Goal: Task Accomplishment & Management: Use online tool/utility

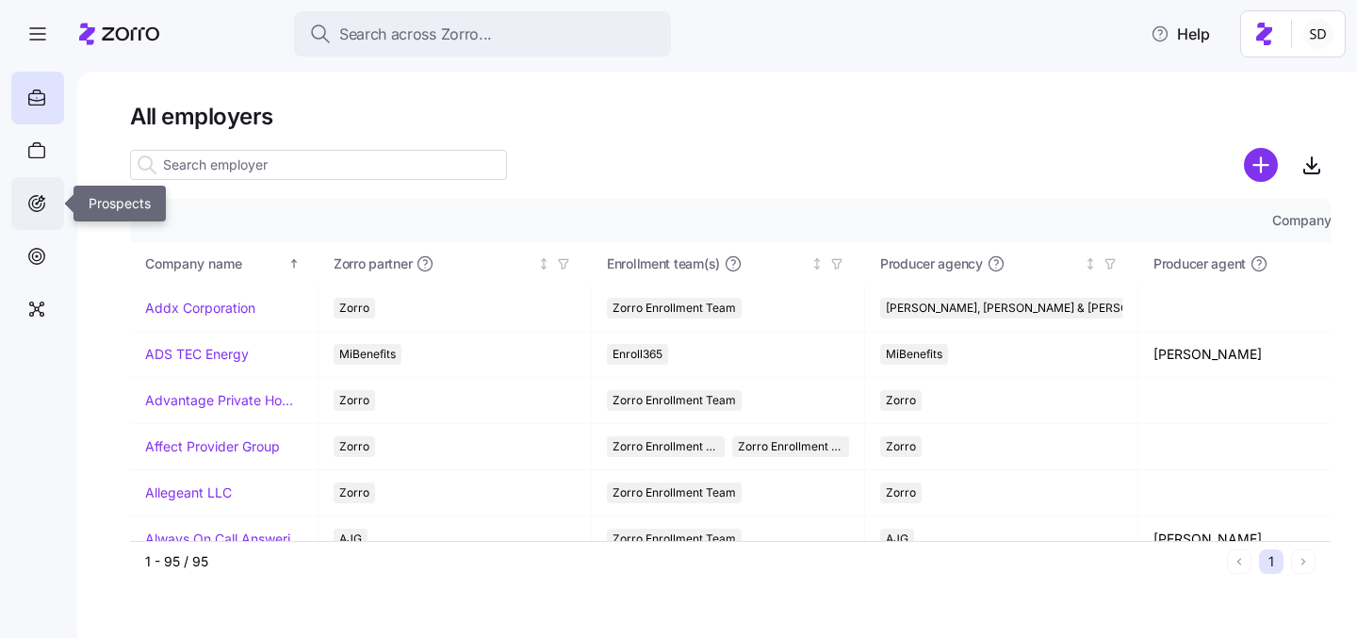
click at [33, 207] on icon at bounding box center [36, 203] width 21 height 23
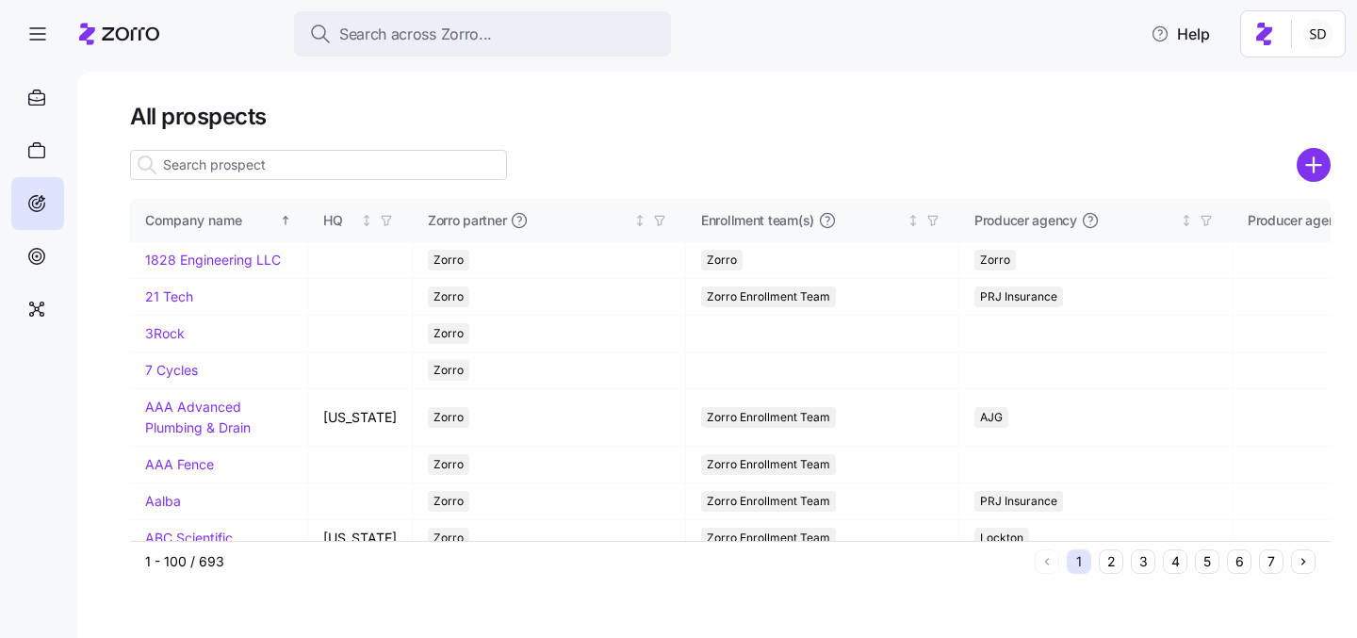
click at [244, 182] on div at bounding box center [318, 165] width 377 height 38
click at [238, 170] on input at bounding box center [318, 165] width 377 height 30
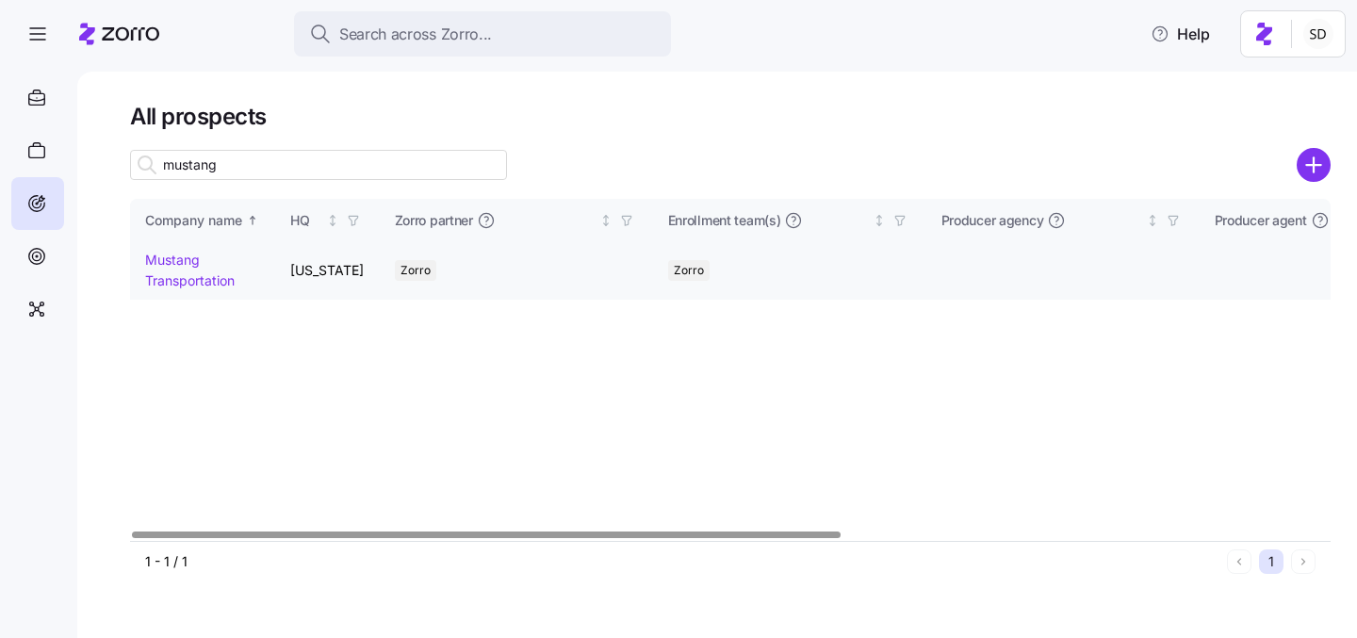
type input "mustang"
click at [151, 256] on link "Mustang Transportation" at bounding box center [190, 270] width 90 height 37
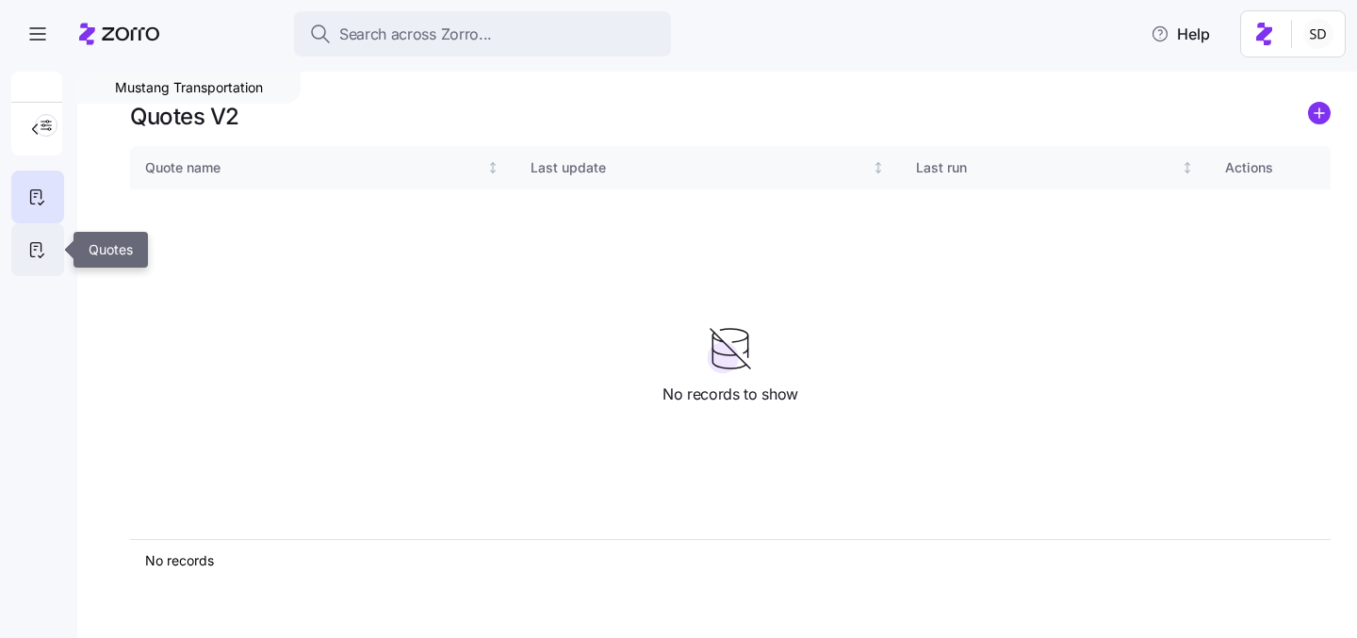
click at [29, 253] on icon at bounding box center [36, 249] width 21 height 23
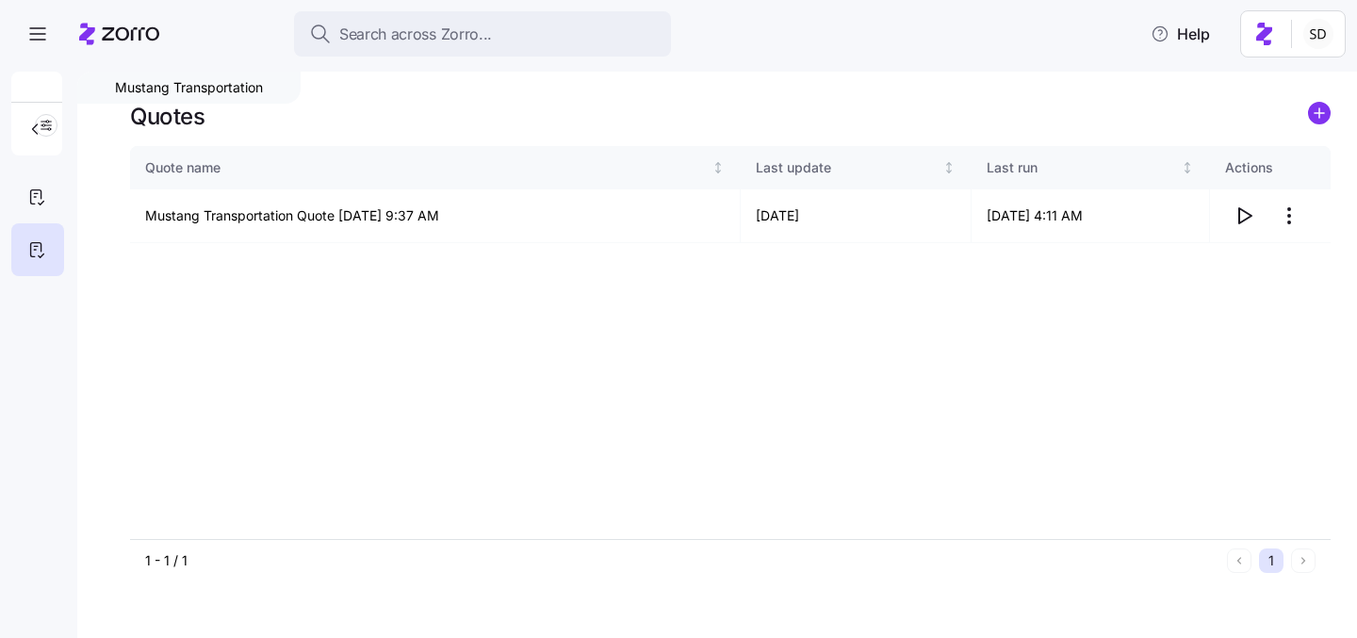
click at [1320, 113] on icon "add icon" at bounding box center [1319, 113] width 9 height 0
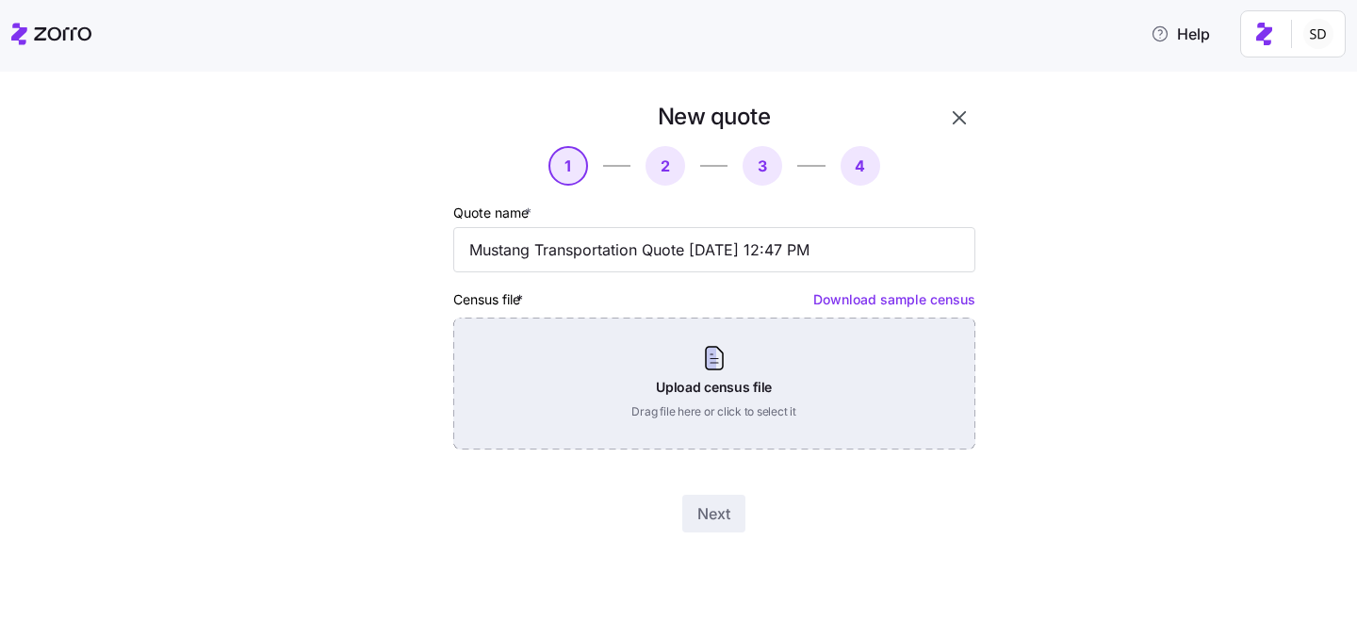
click at [915, 385] on div "Upload census file Drag file here or click to select it" at bounding box center [714, 384] width 522 height 132
click at [594, 406] on div "Upload census file Drag file here or click to select it" at bounding box center [714, 384] width 522 height 132
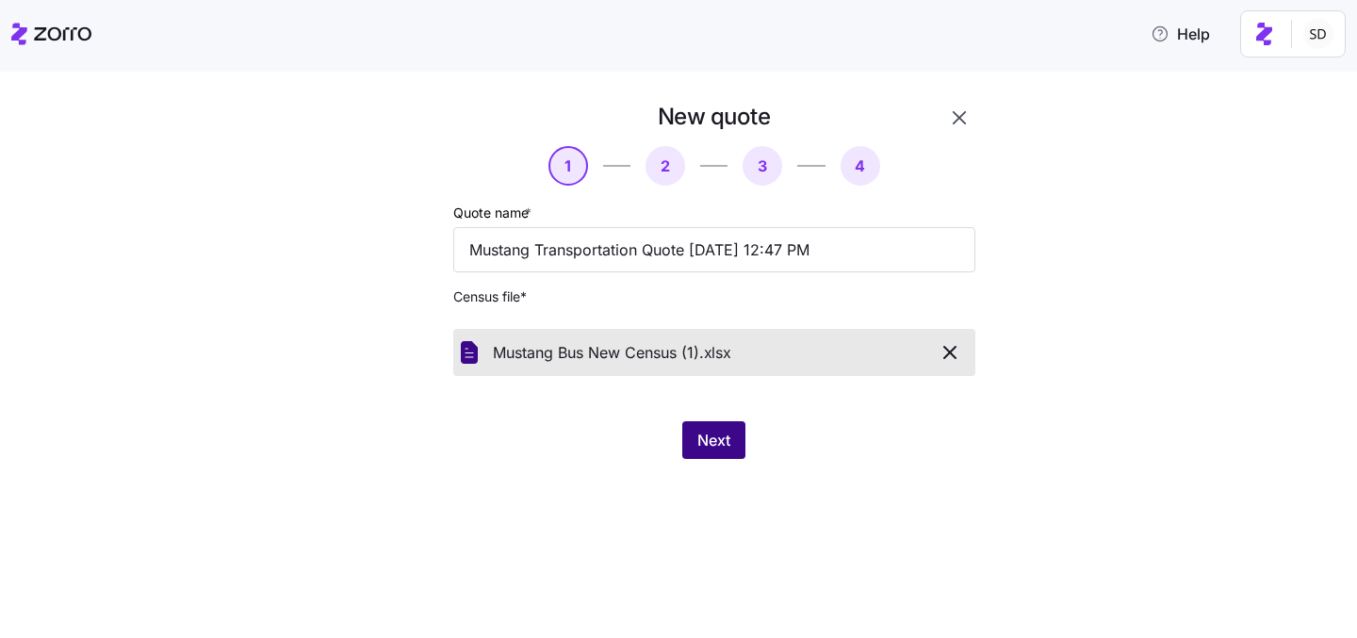
click at [734, 449] on button "Next" at bounding box center [713, 440] width 63 height 38
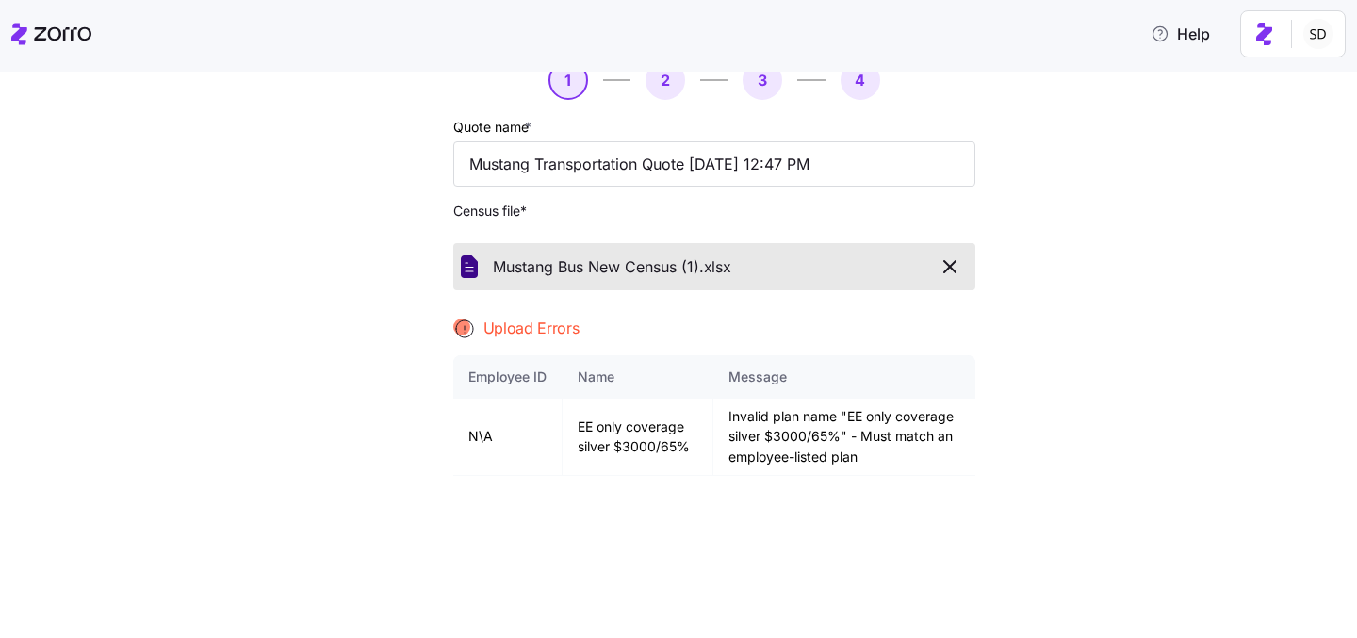
scroll to position [103, 0]
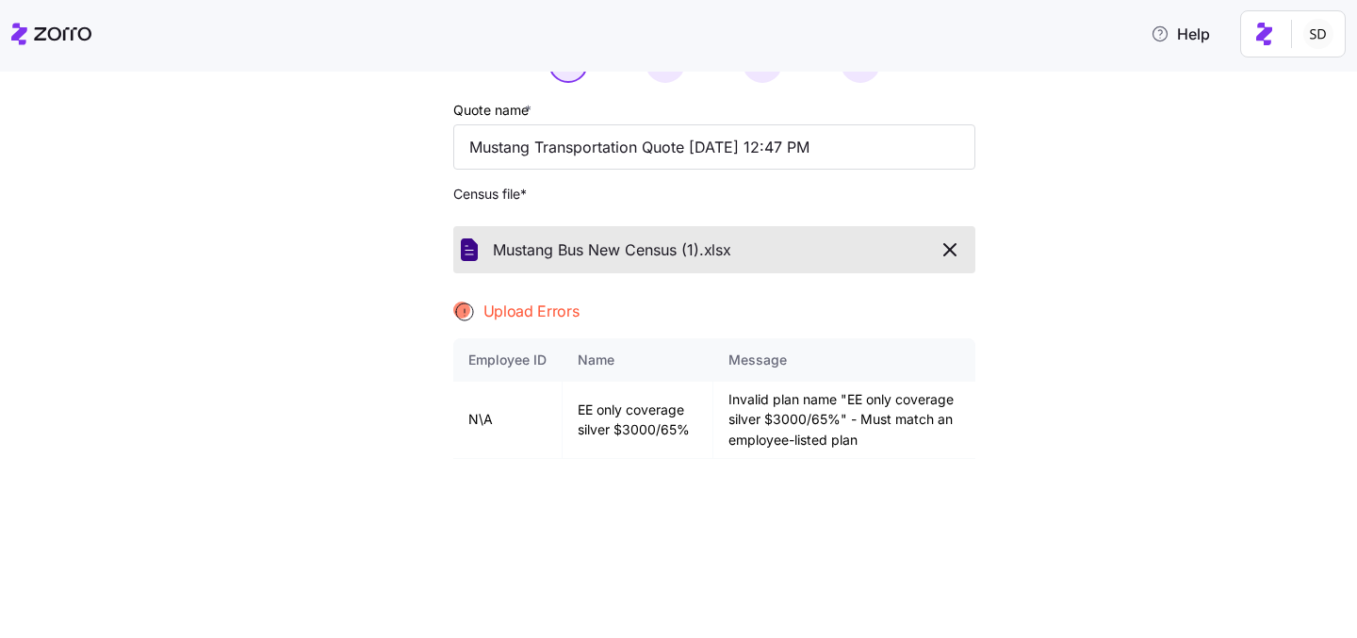
click at [934, 258] on span "button" at bounding box center [950, 249] width 33 height 23
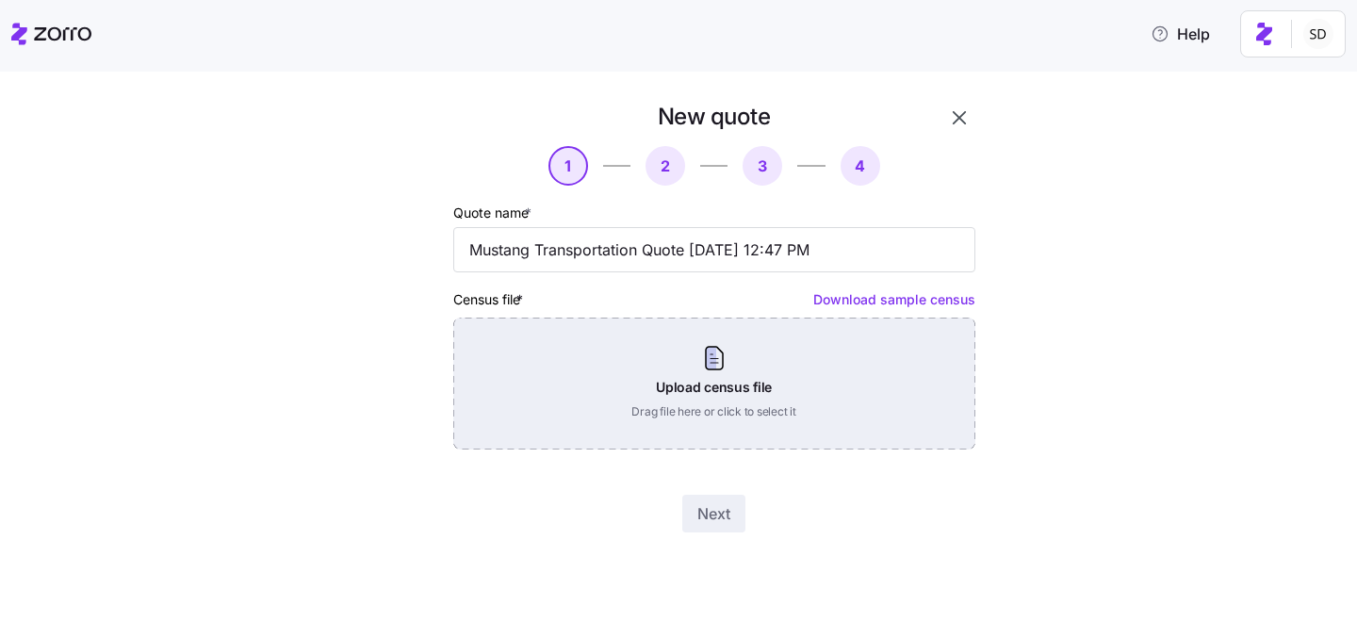
click at [824, 352] on div "Upload census file Drag file here or click to select it" at bounding box center [714, 384] width 522 height 132
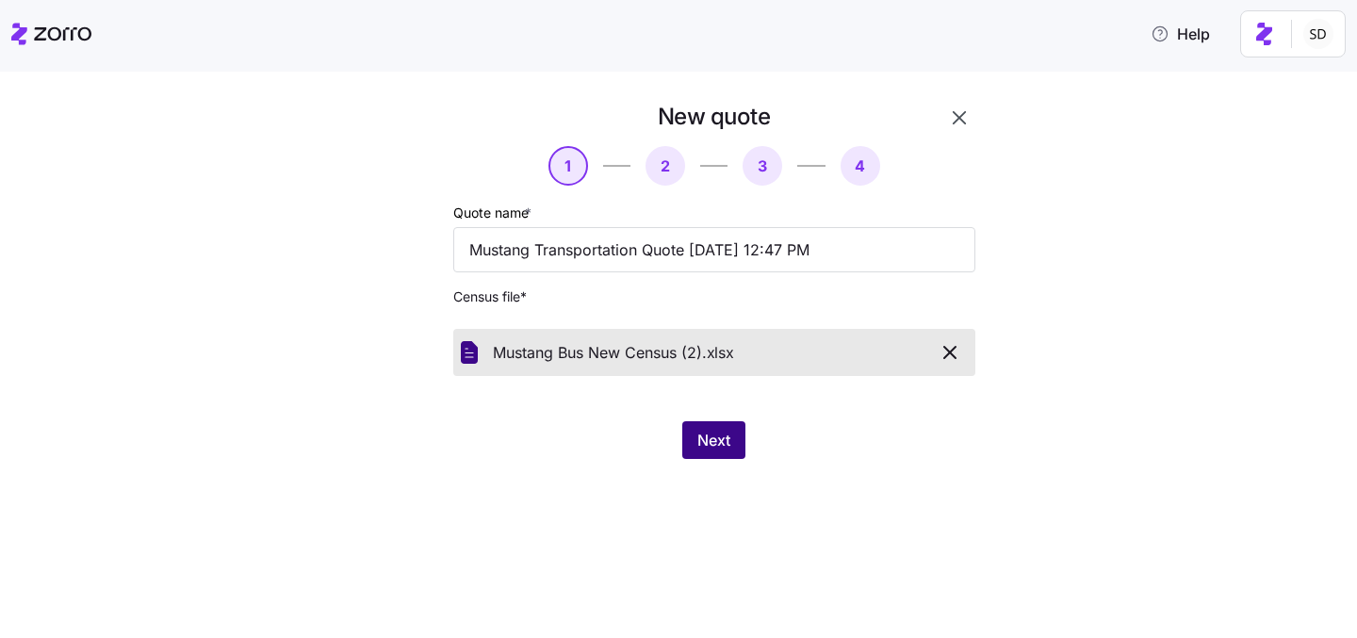
click at [700, 456] on button "Next" at bounding box center [713, 440] width 63 height 38
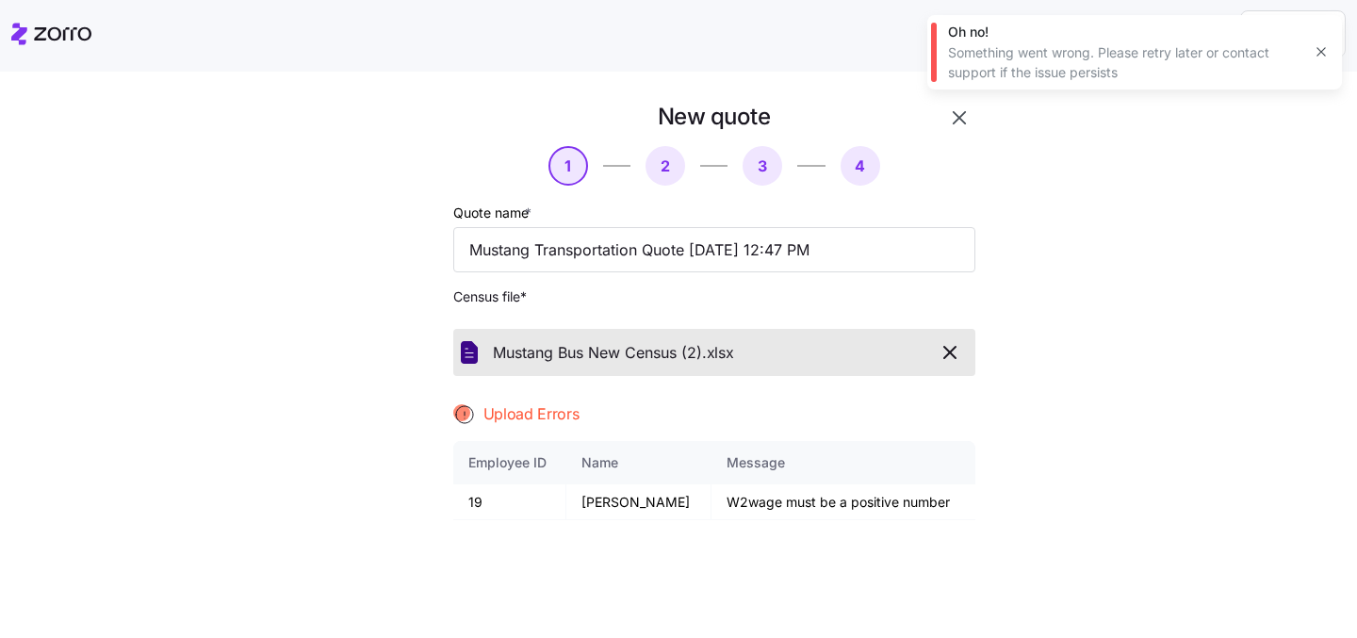
click at [952, 354] on icon "button" at bounding box center [950, 352] width 23 height 23
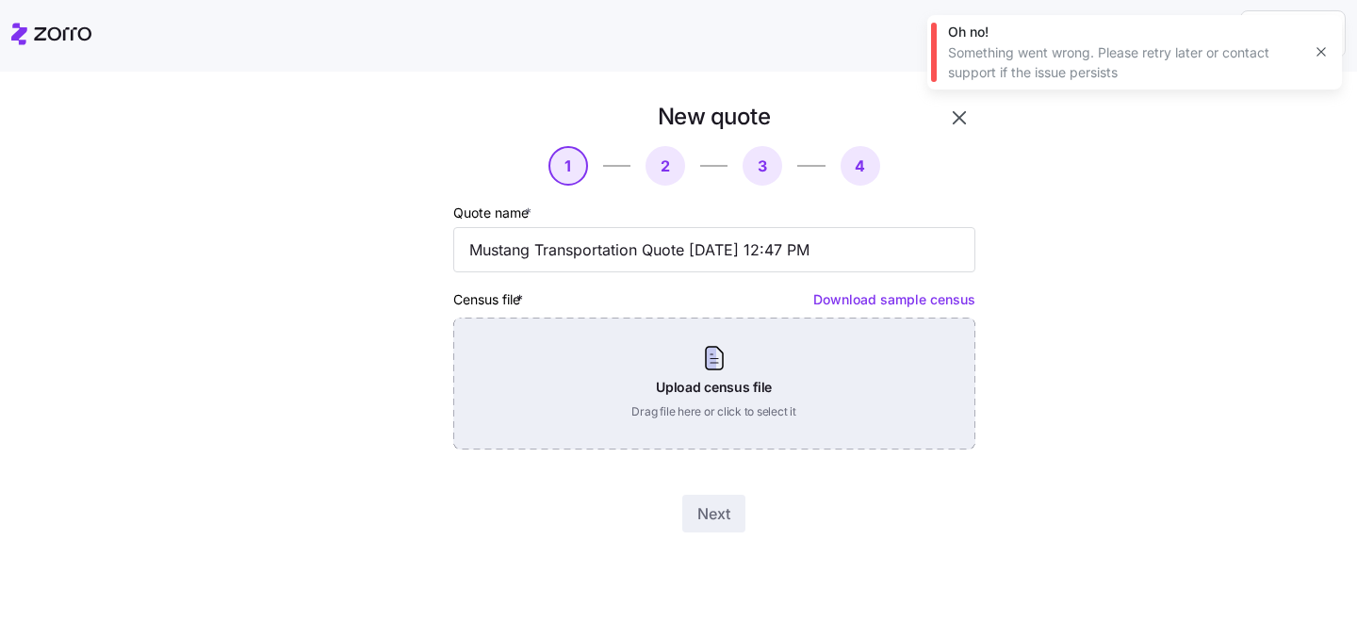
click at [743, 385] on div "Upload census file Drag file here or click to select it" at bounding box center [714, 384] width 522 height 132
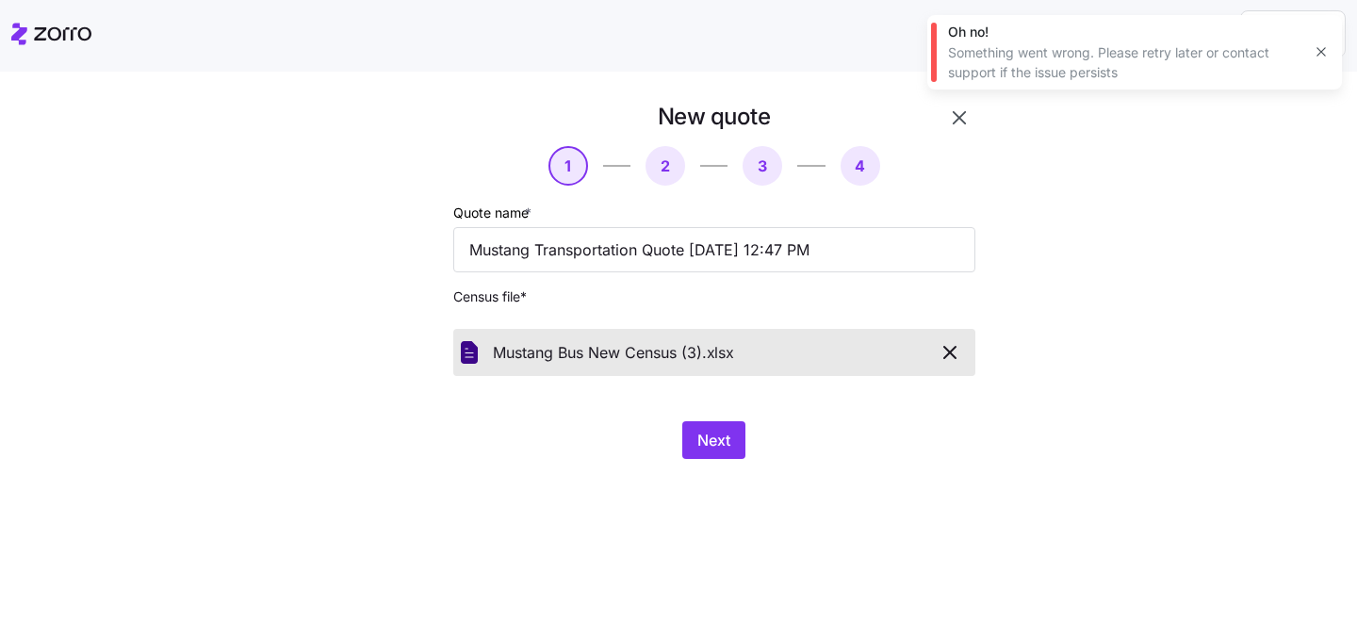
click at [701, 421] on div "New quote 1 2 3 4 Quote name * Mustang Transportation Quote 09/22/2025 12:47 PM…" at bounding box center [714, 280] width 537 height 372
click at [707, 452] on button "Next" at bounding box center [713, 440] width 63 height 38
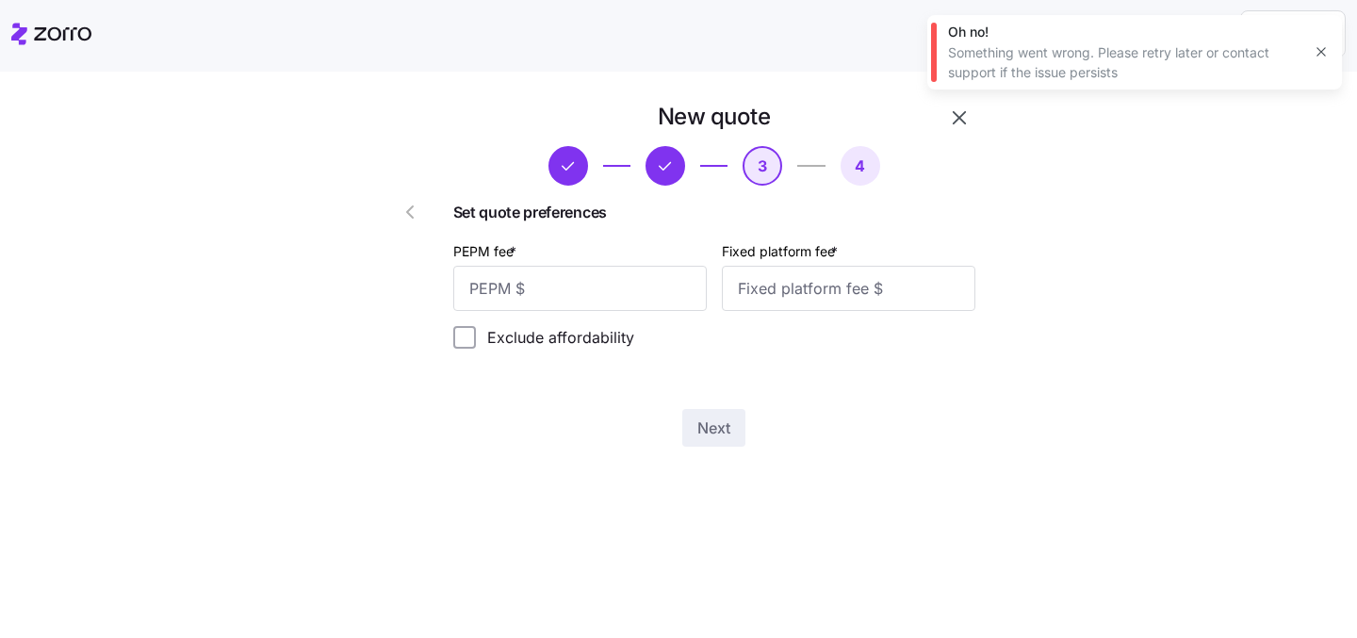
click at [697, 434] on div "New quote 3 4 Set quote preferences PEPM fee * Fixed platform fee * Exclude aff…" at bounding box center [692, 286] width 660 height 368
click at [618, 286] on input "PEPM fee *" at bounding box center [579, 288] width 253 height 45
type input "50"
click at [858, 283] on input "Fixed platform fee *" at bounding box center [848, 288] width 253 height 45
type input "100"
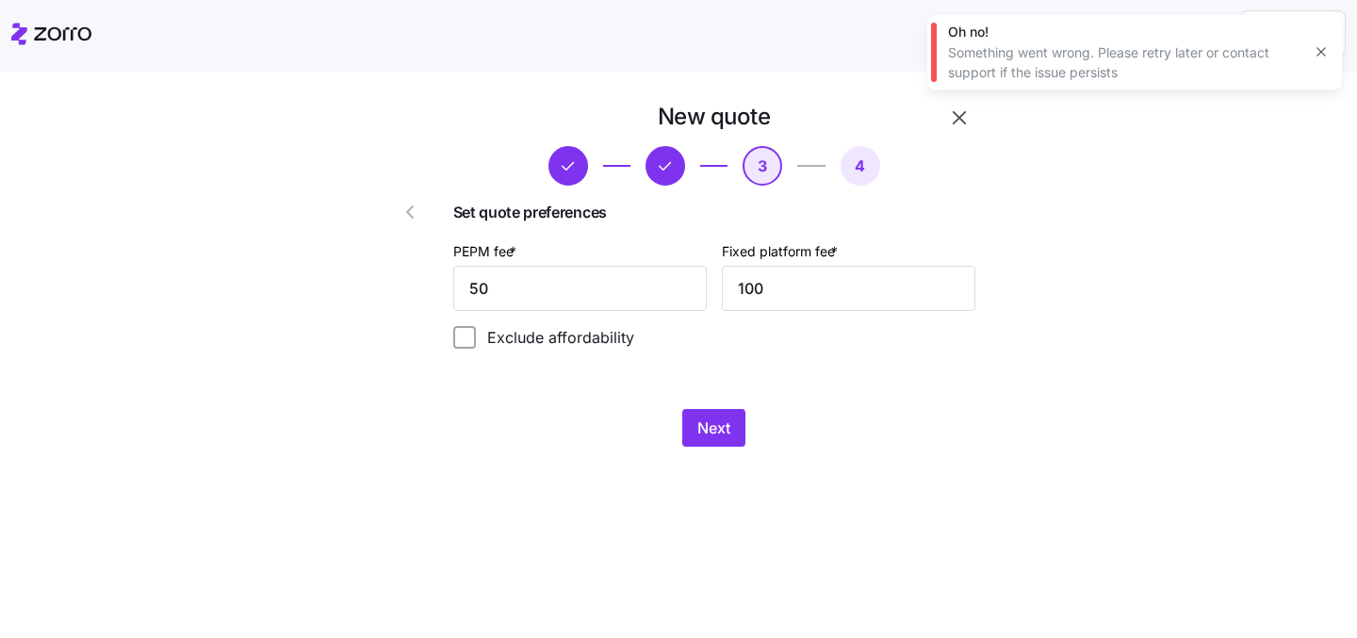
click at [755, 428] on div "Next" at bounding box center [714, 428] width 522 height 38
click at [712, 431] on span "Next" at bounding box center [713, 428] width 33 height 23
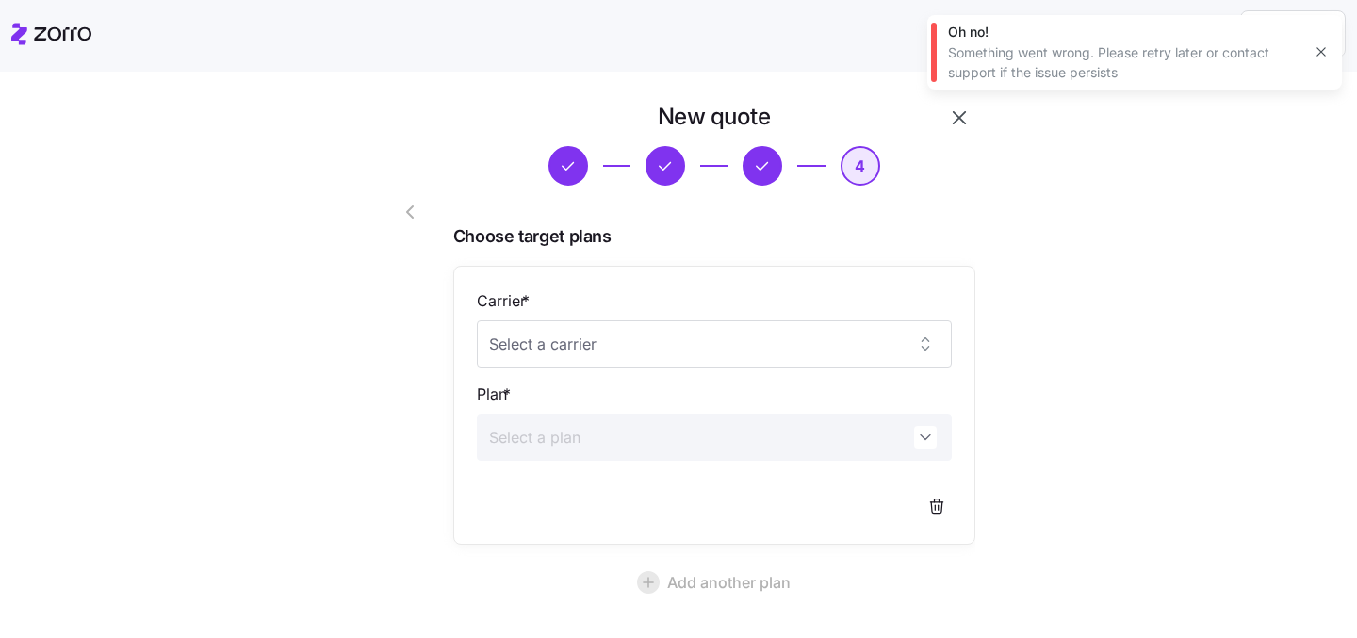
scroll to position [173, 0]
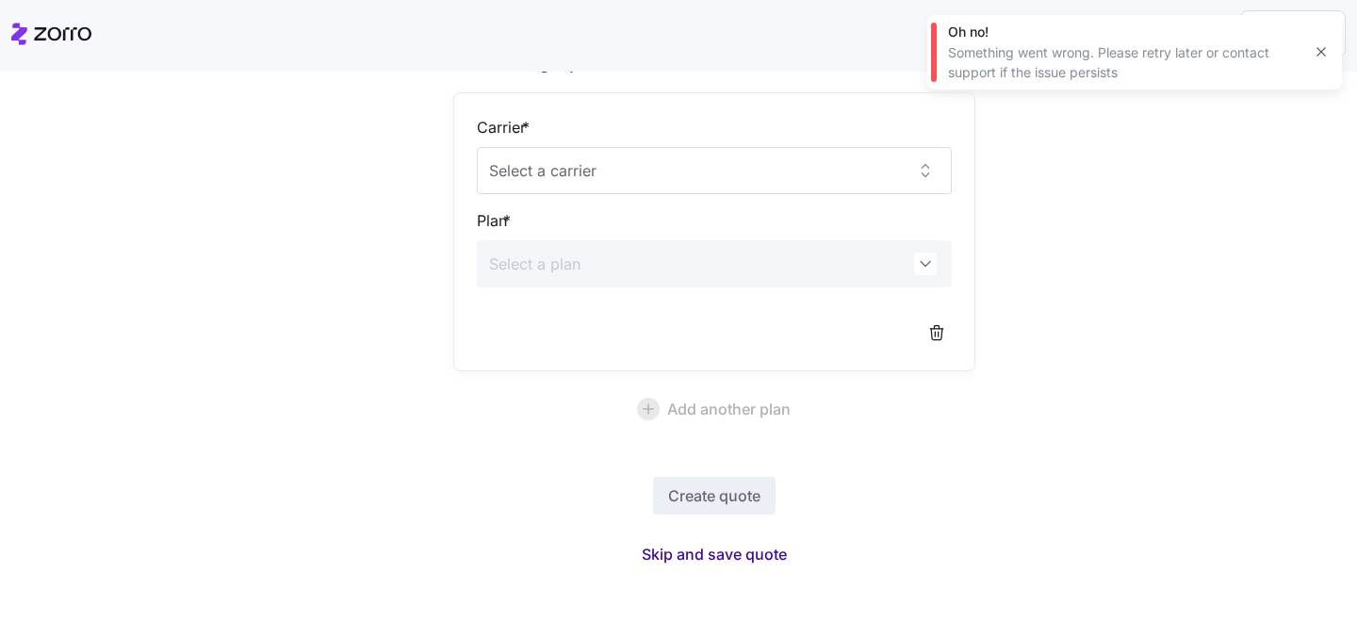
click at [713, 552] on span "Skip and save quote" at bounding box center [714, 554] width 145 height 23
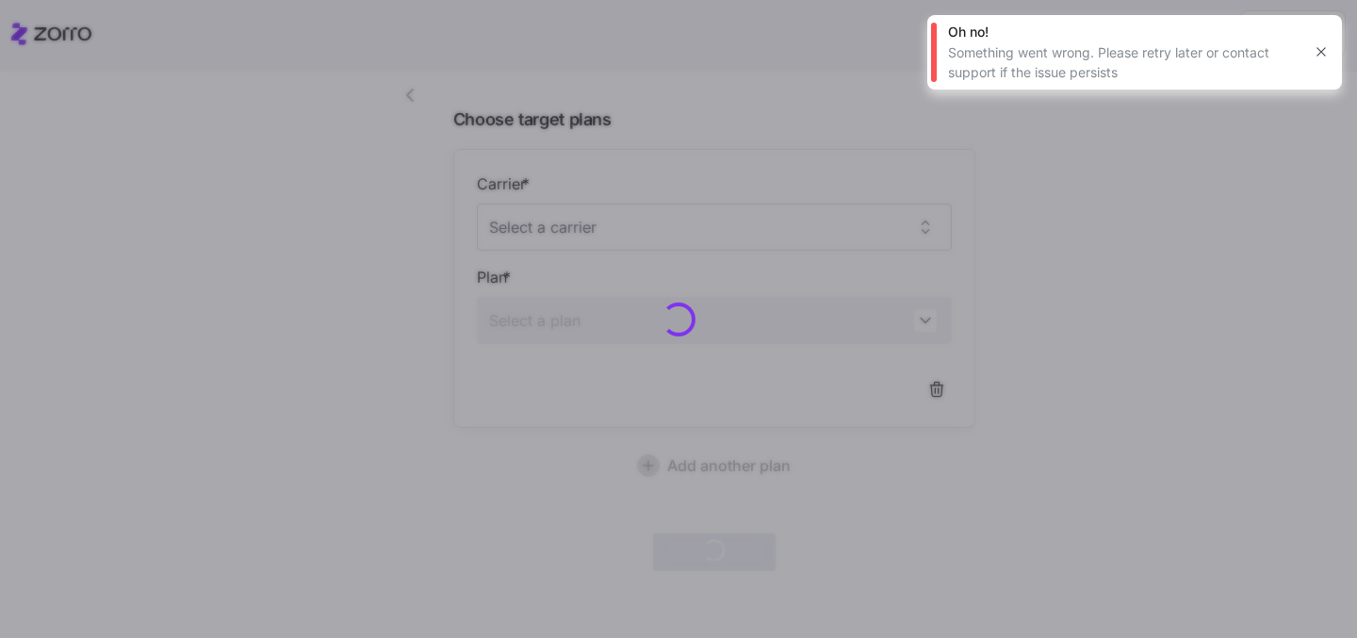
click at [1323, 54] on icon "button" at bounding box center [1321, 51] width 15 height 15
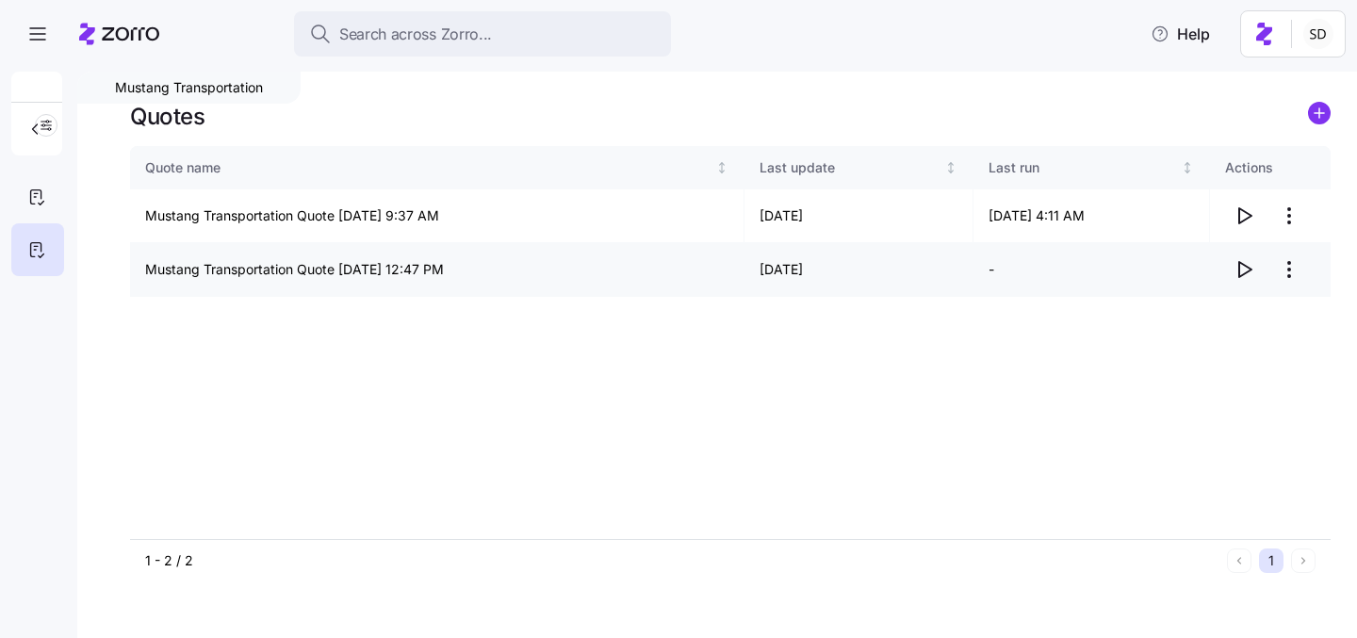
click at [1248, 265] on icon "button" at bounding box center [1244, 269] width 23 height 23
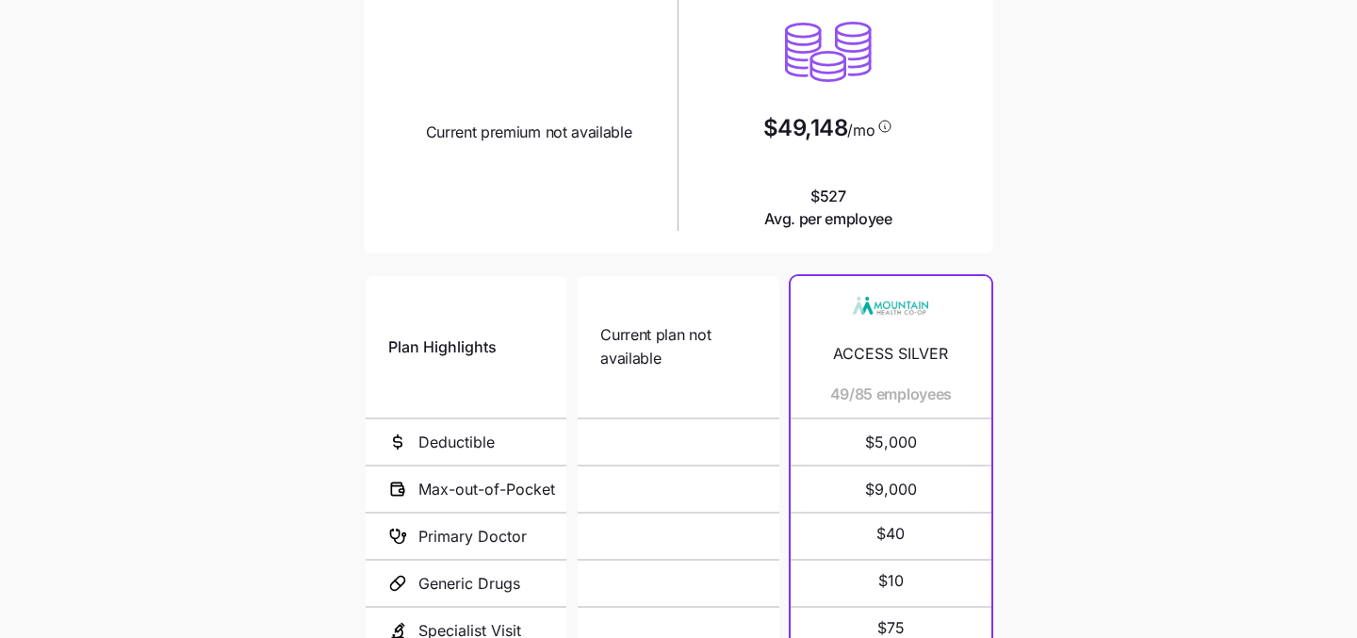
scroll to position [83, 0]
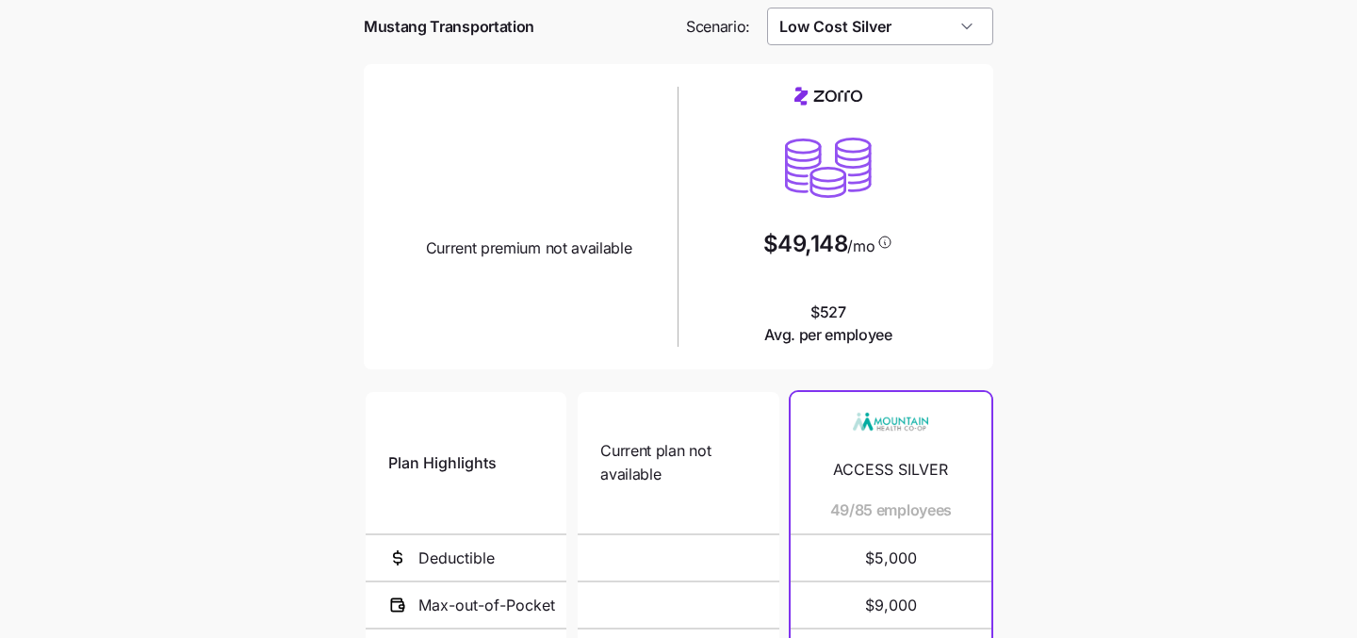
click at [878, 39] on input "Low Cost Silver" at bounding box center [880, 27] width 227 height 38
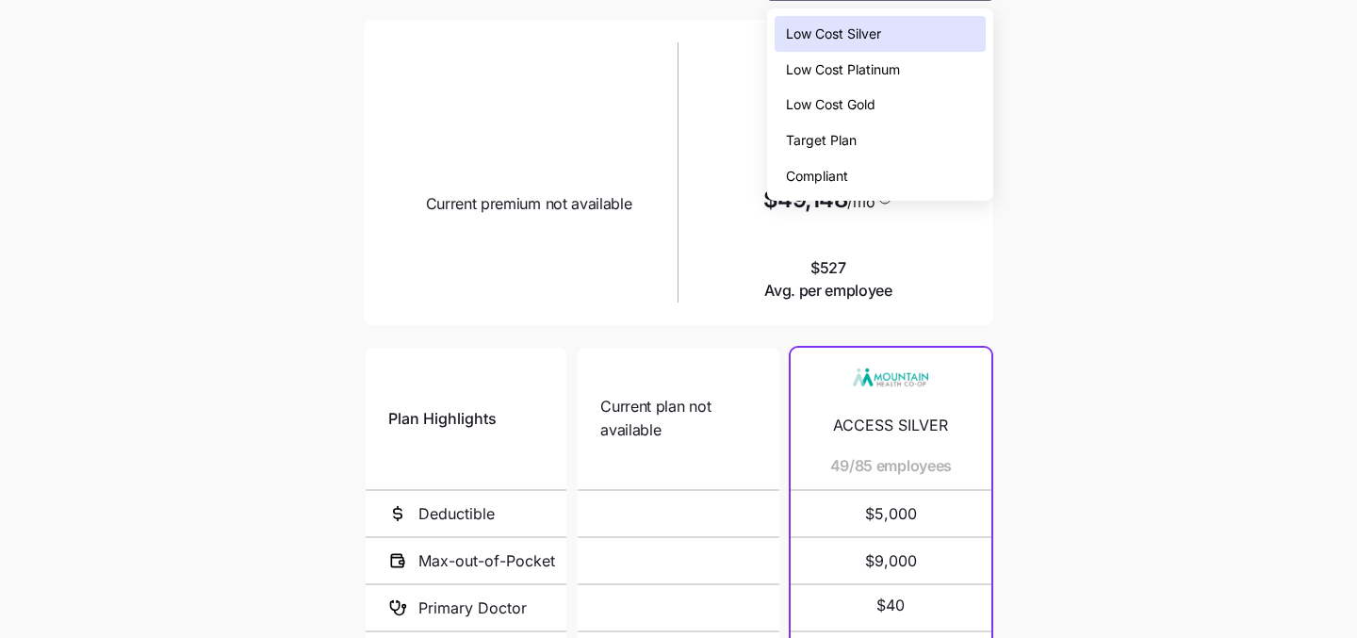
scroll to position [136, 0]
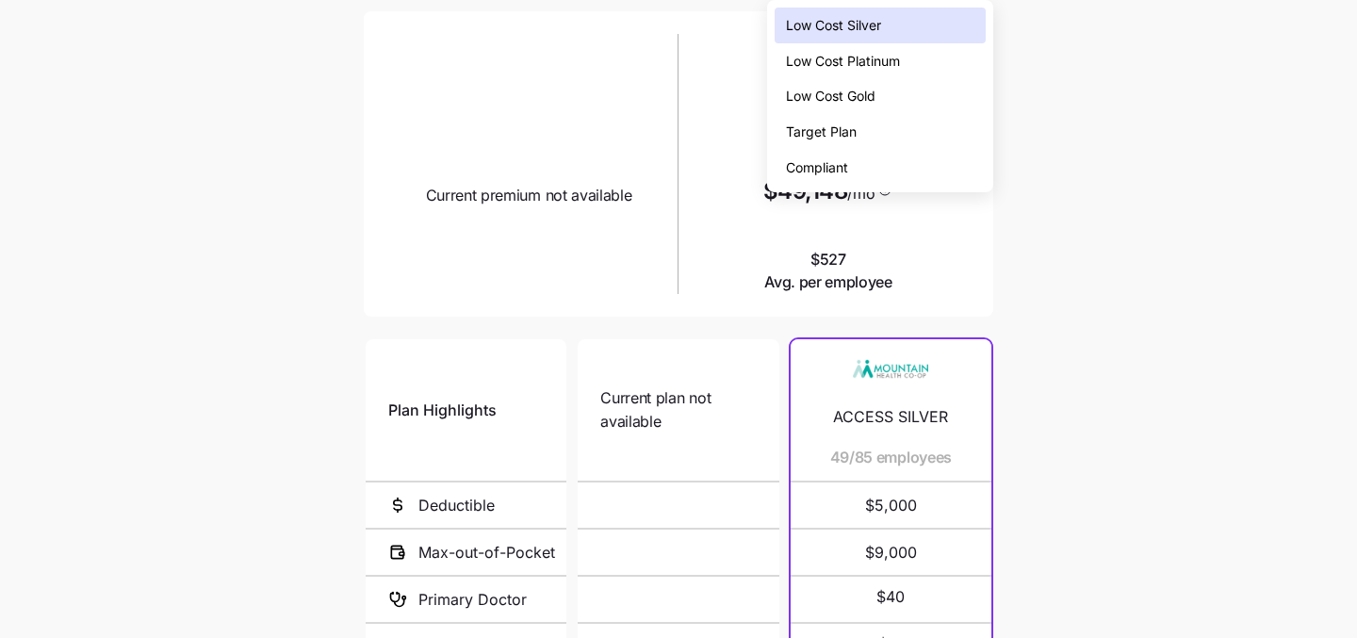
click at [896, 166] on div "Compliant" at bounding box center [881, 168] width 212 height 36
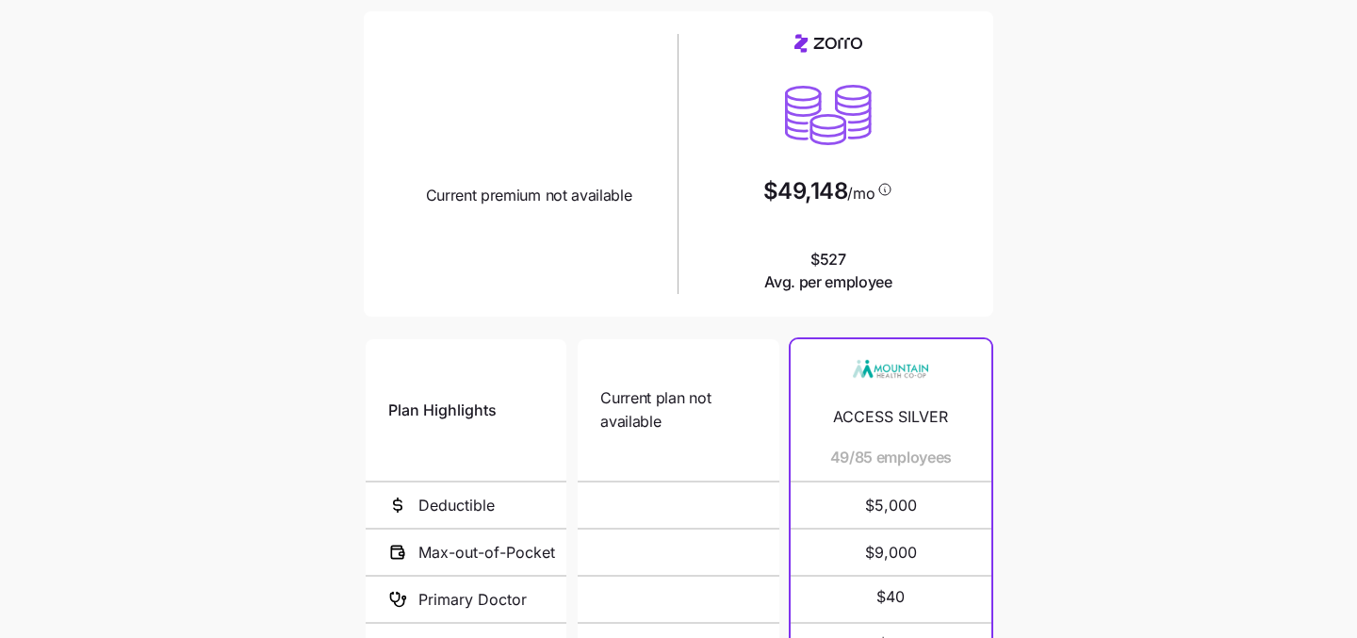
scroll to position [7, 0]
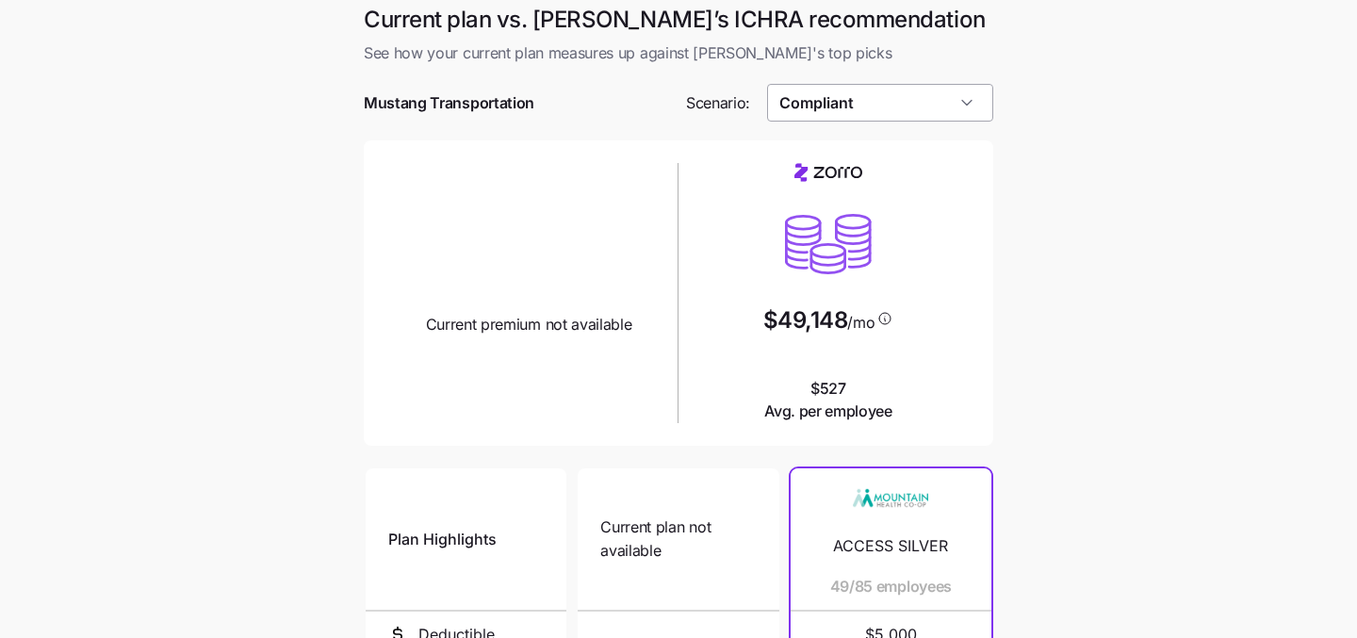
click at [871, 93] on input "Compliant" at bounding box center [880, 103] width 227 height 38
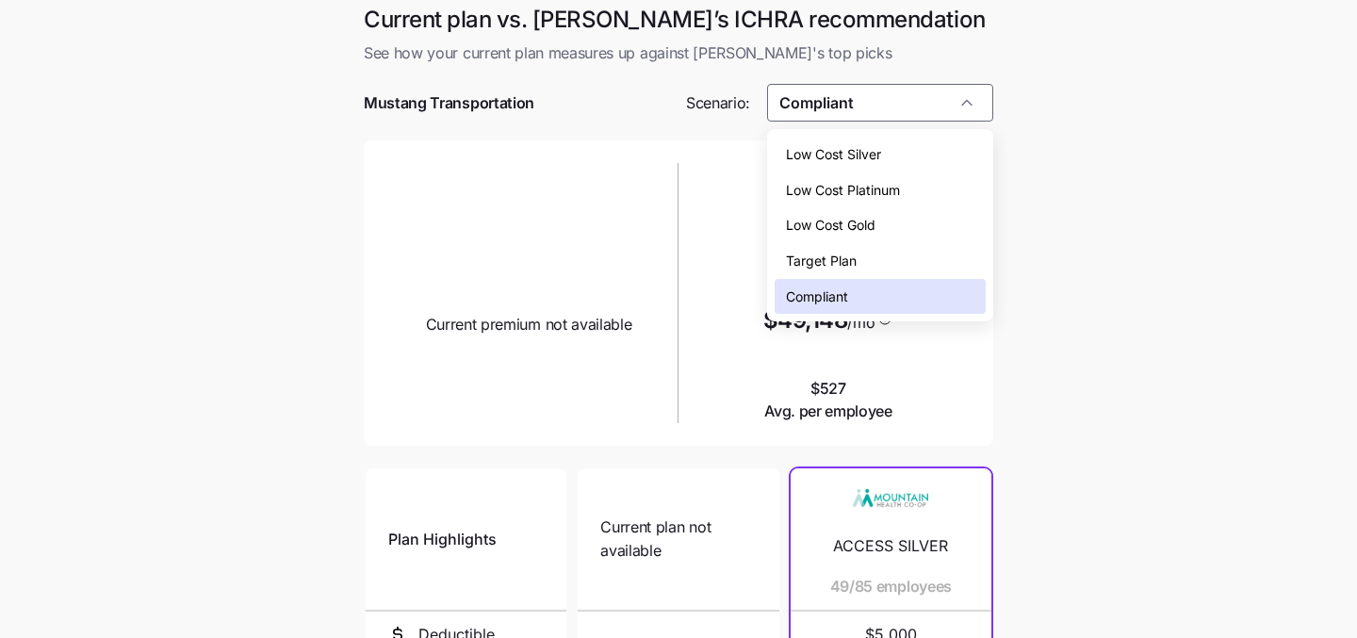
click at [871, 165] on div "Low Cost Silver" at bounding box center [881, 155] width 212 height 36
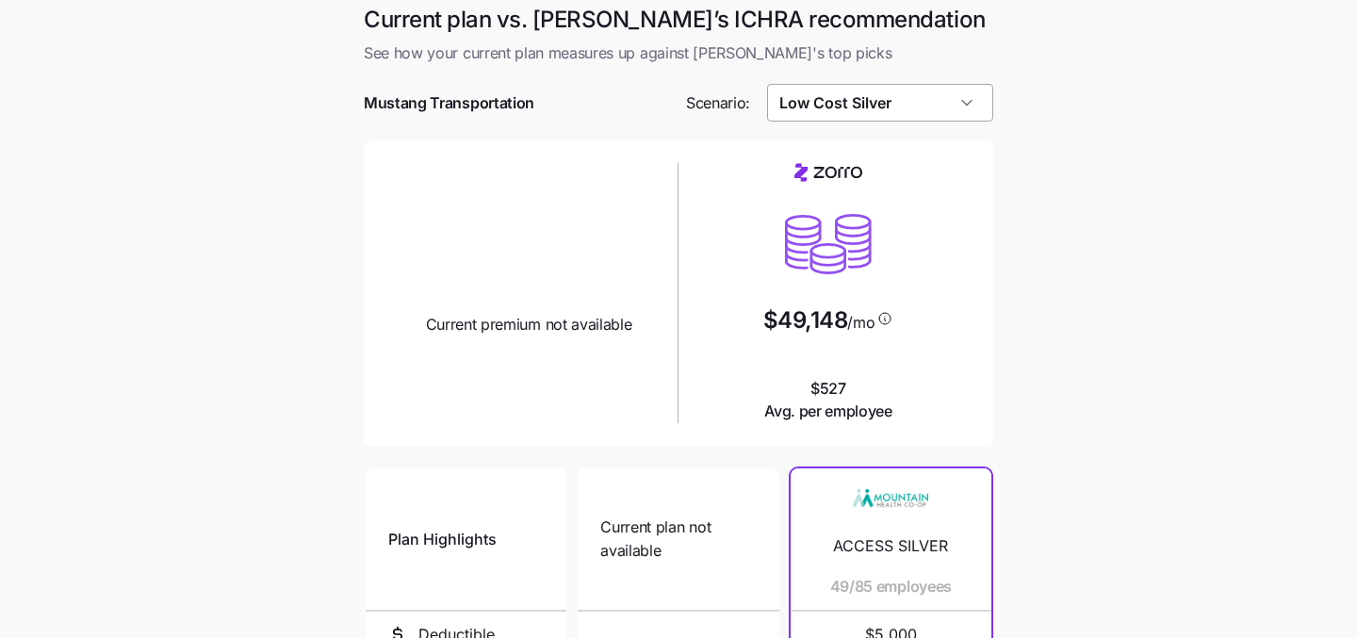
click at [865, 114] on input "Low Cost Silver" at bounding box center [880, 103] width 227 height 38
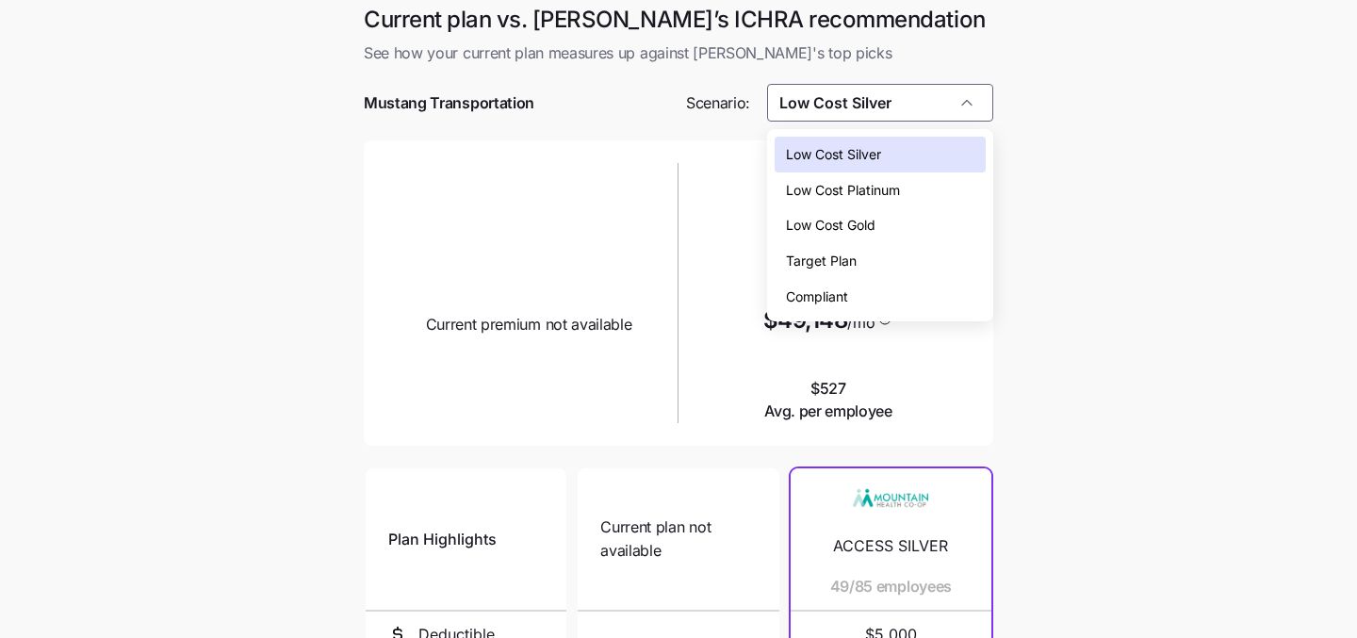
click at [868, 189] on span "Low Cost Platinum" at bounding box center [843, 190] width 114 height 21
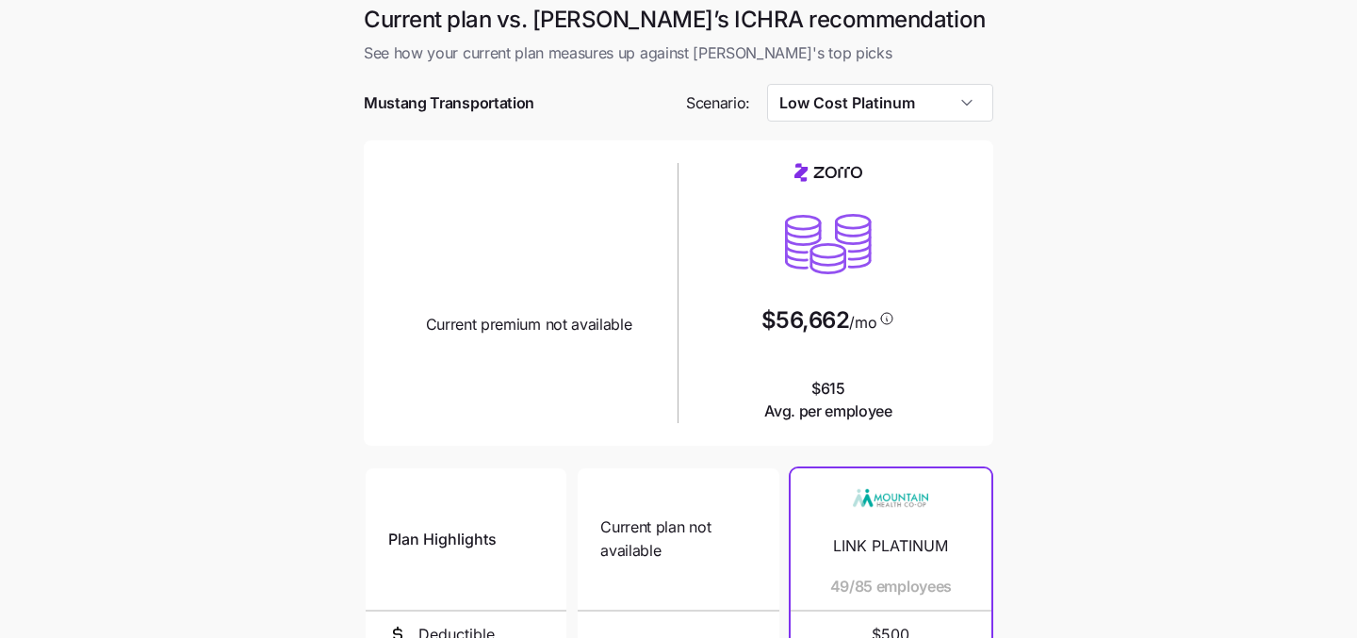
click at [876, 123] on div at bounding box center [678, 131] width 629 height 19
click at [863, 93] on input "Low Cost Platinum" at bounding box center [880, 103] width 227 height 38
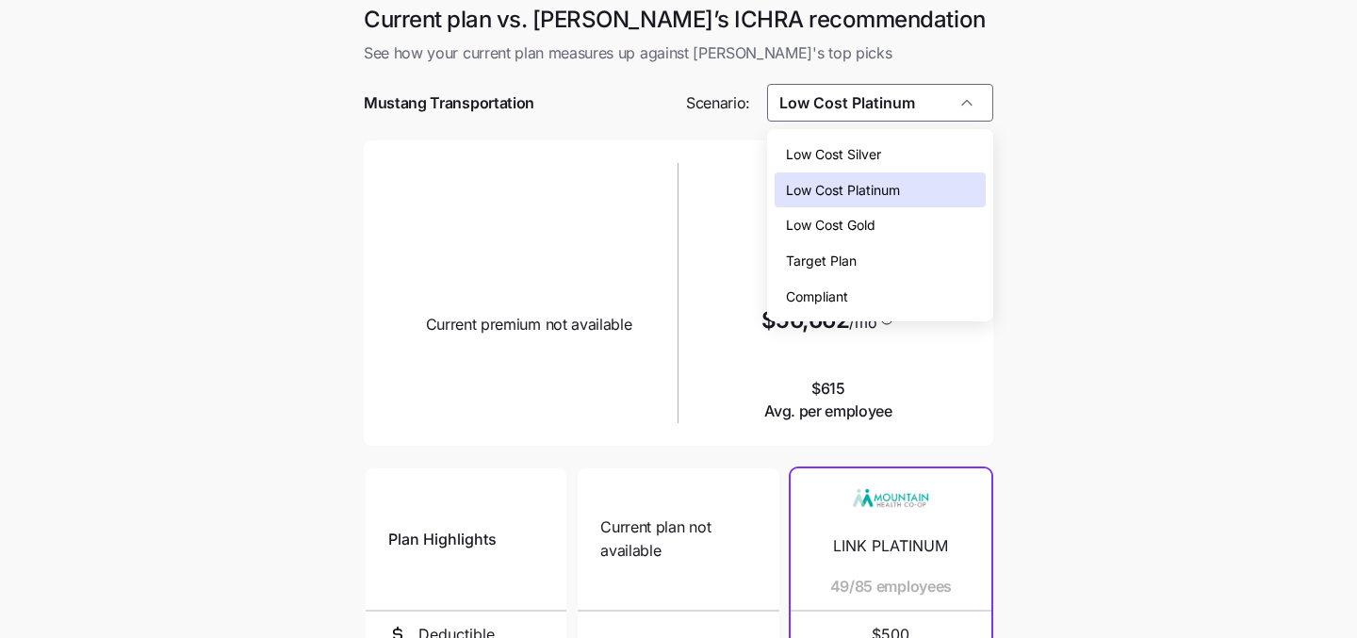
click at [875, 218] on span "Low Cost Gold" at bounding box center [831, 225] width 90 height 21
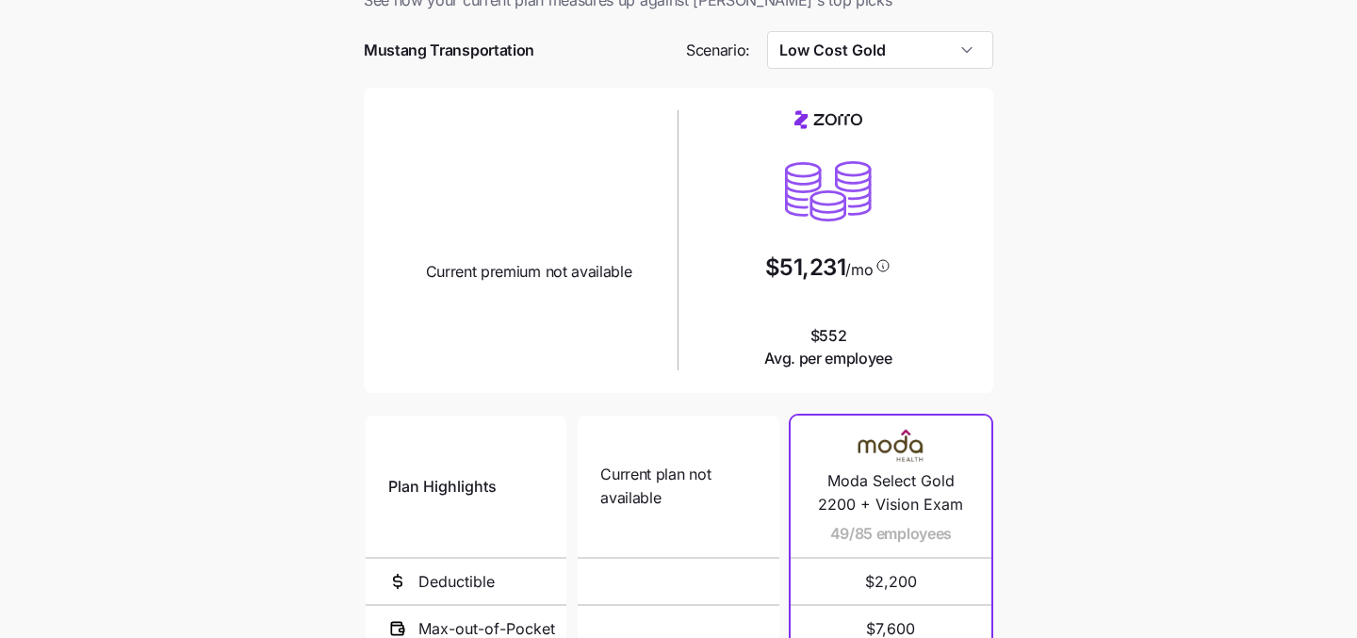
scroll to position [0, 0]
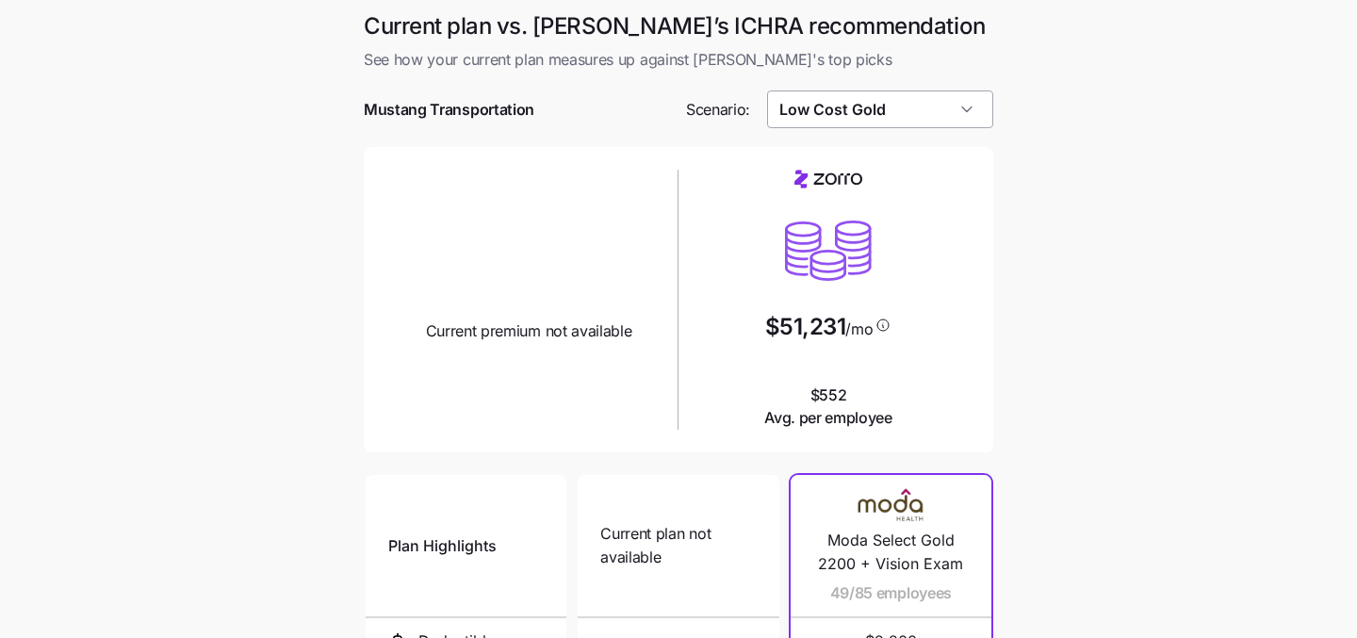
click at [863, 115] on input "Low Cost Gold" at bounding box center [880, 109] width 227 height 38
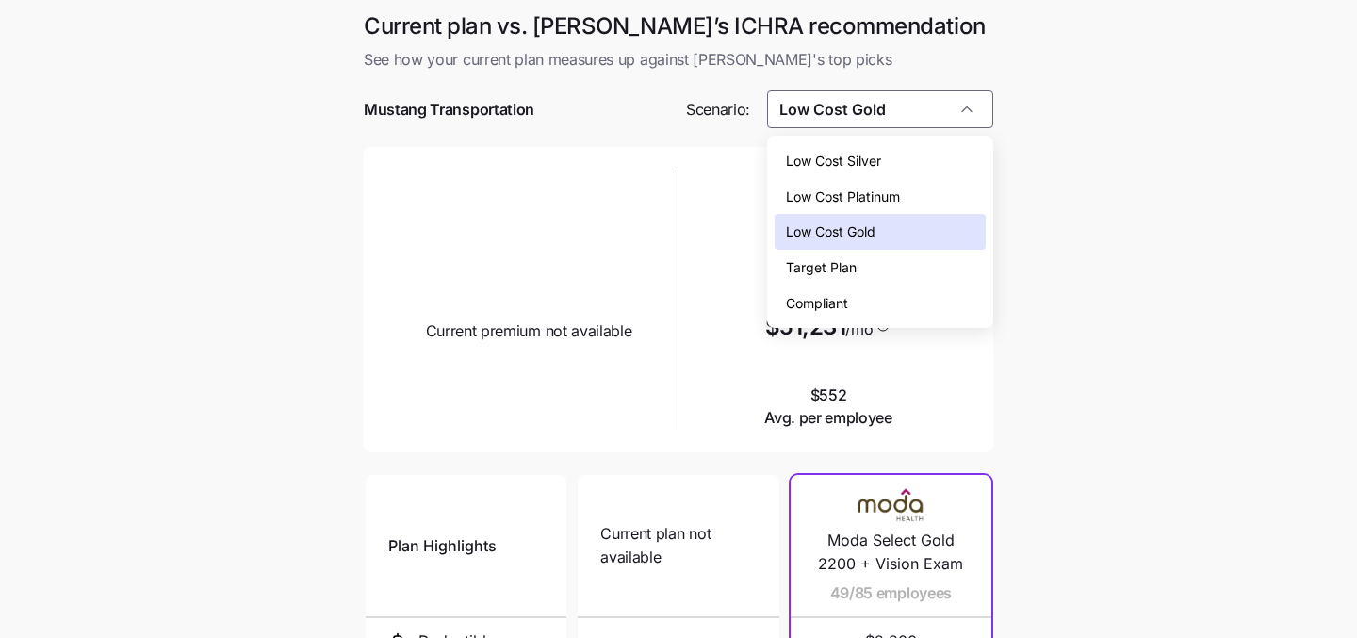
click at [863, 152] on span "Low Cost Silver" at bounding box center [833, 161] width 95 height 21
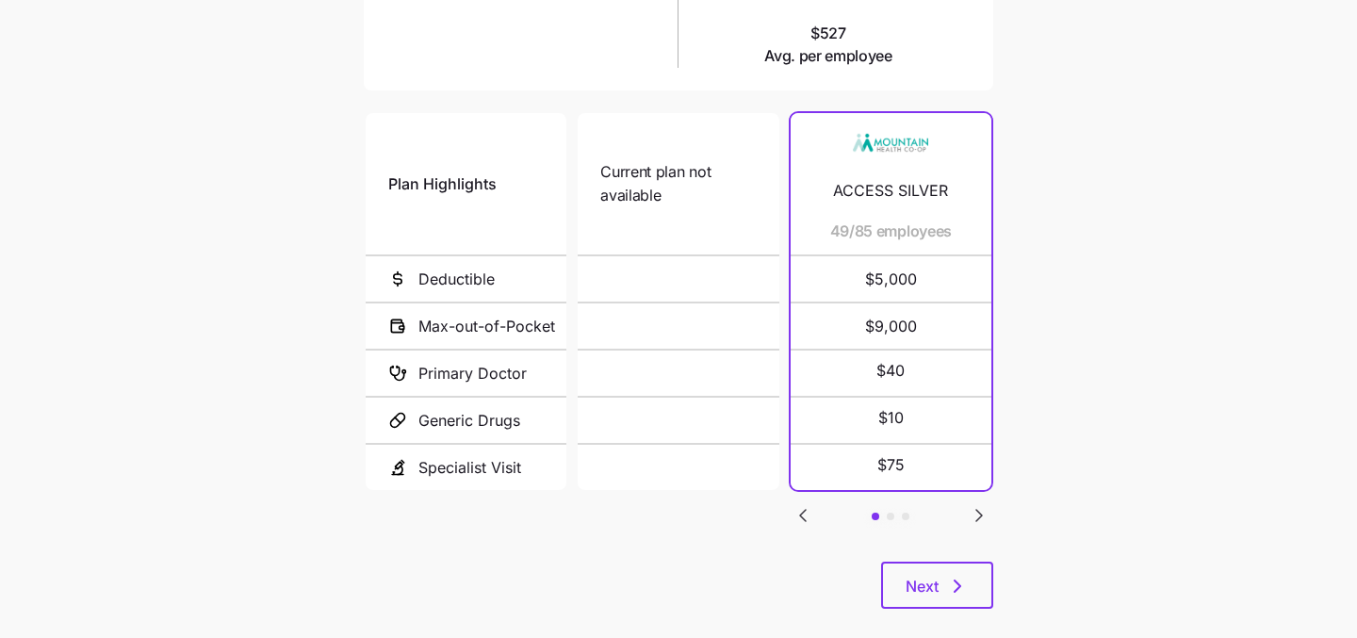
scroll to position [389, 0]
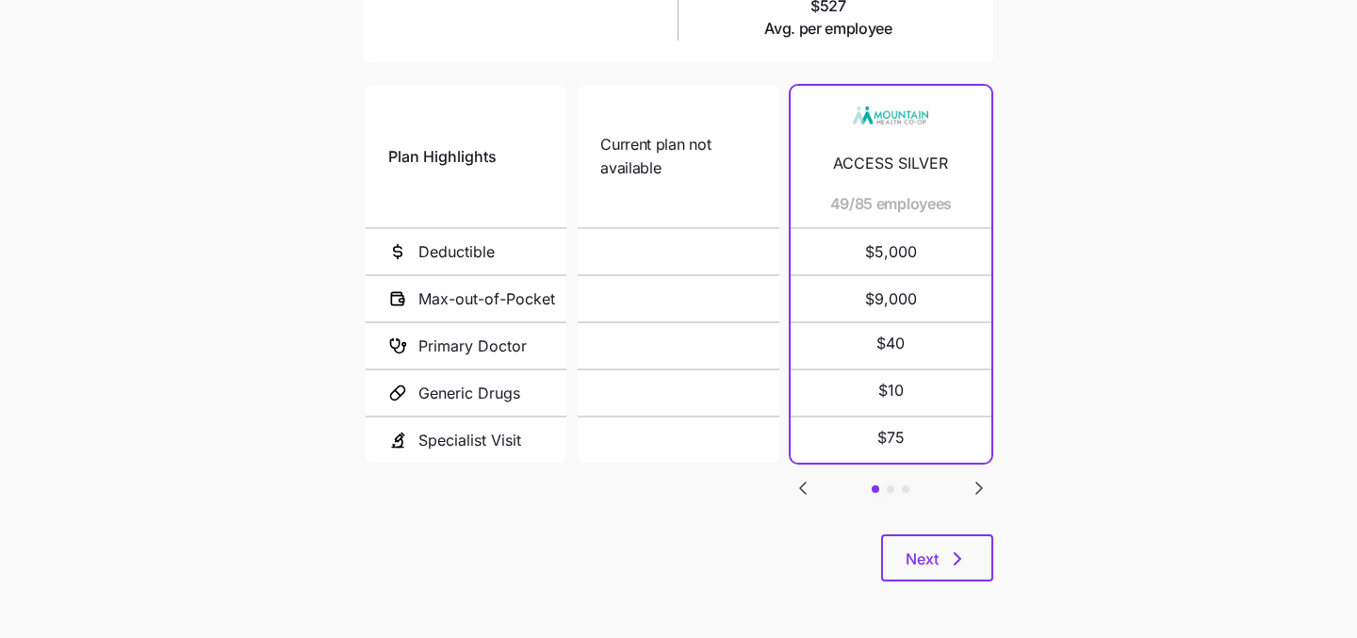
drag, startPoint x: 1039, startPoint y: 412, endPoint x: 524, endPoint y: 160, distance: 573.6
click at [524, 160] on main "Current plan vs. Zorro’s ICHRA recommendation See how your current plan measure…" at bounding box center [678, 124] width 1357 height 1027
click at [317, 130] on main "Current plan vs. Zorro’s ICHRA recommendation See how your current plan measure…" at bounding box center [678, 124] width 1357 height 1027
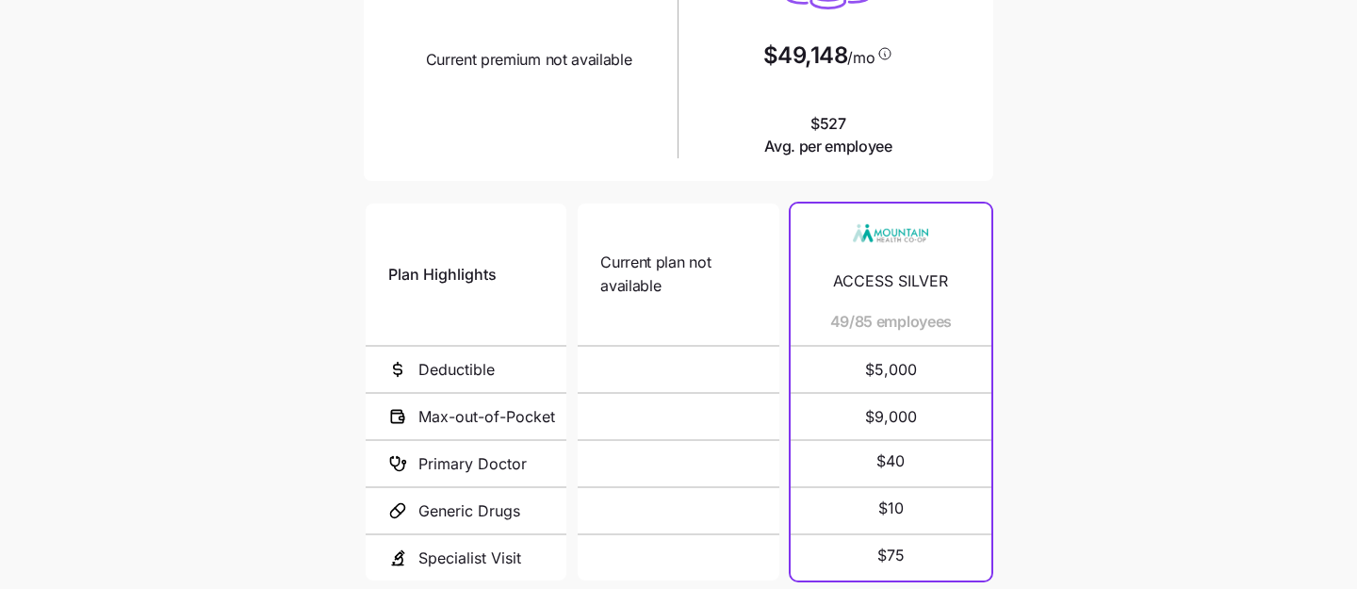
scroll to position [285, 0]
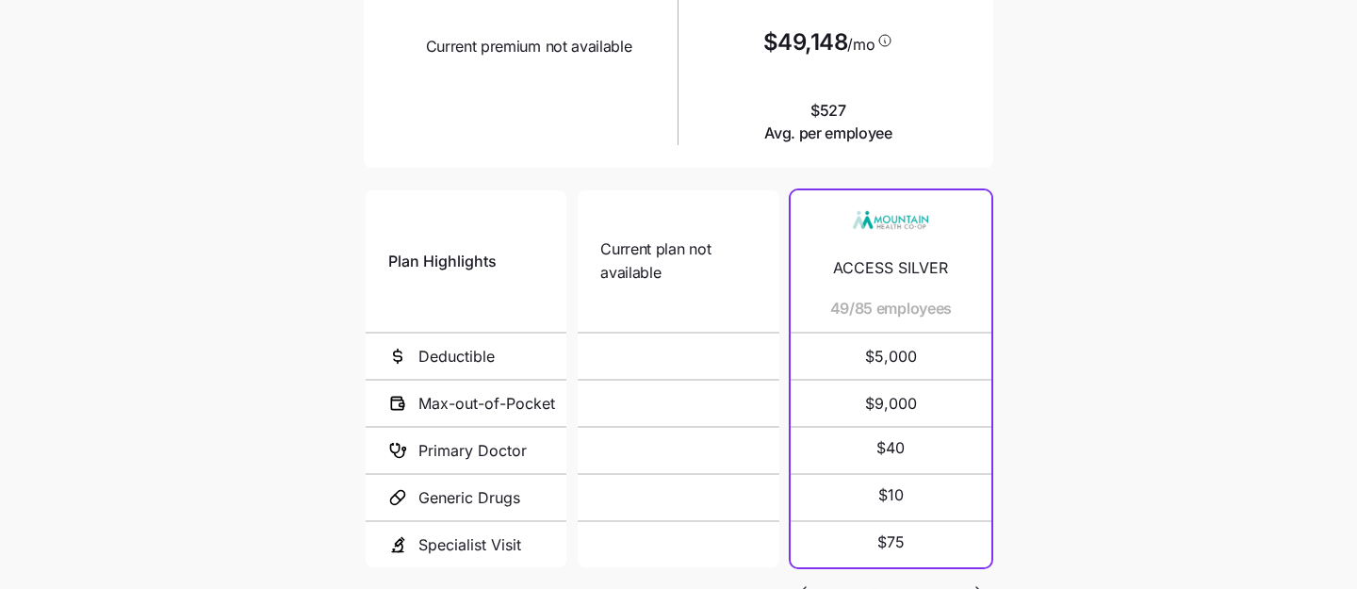
drag, startPoint x: 871, startPoint y: 313, endPoint x: 825, endPoint y: 313, distance: 46.2
click at [830, 313] on span "49/85 employees" at bounding box center [891, 309] width 122 height 24
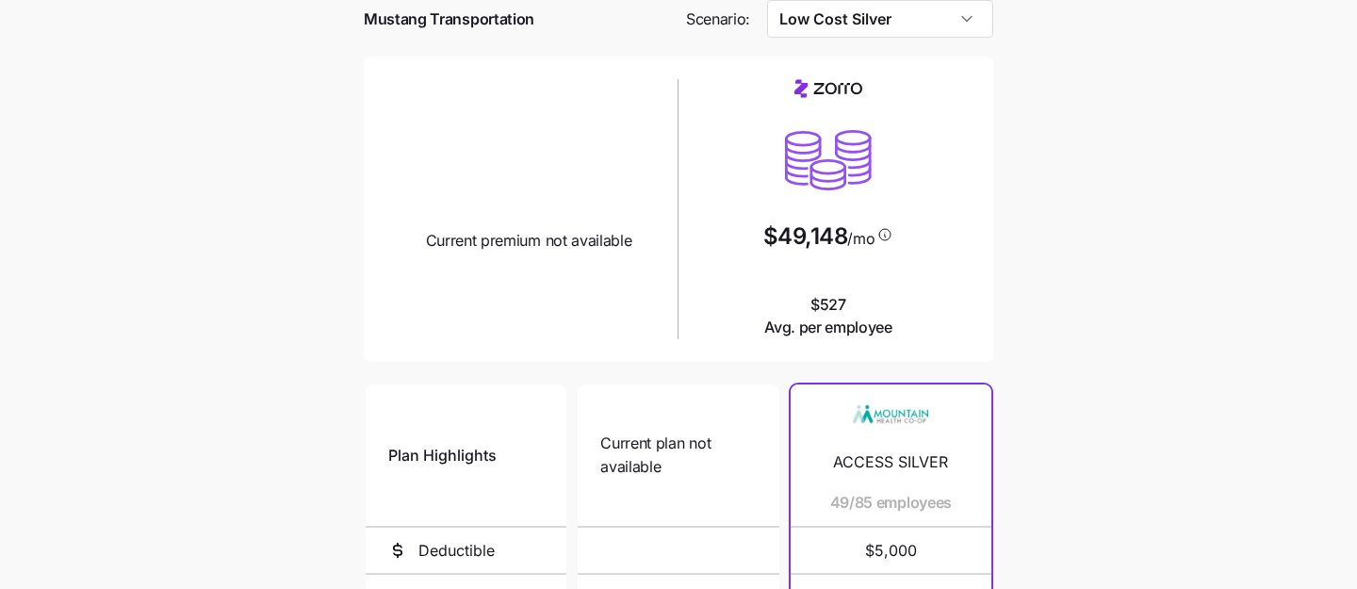
scroll to position [94, 0]
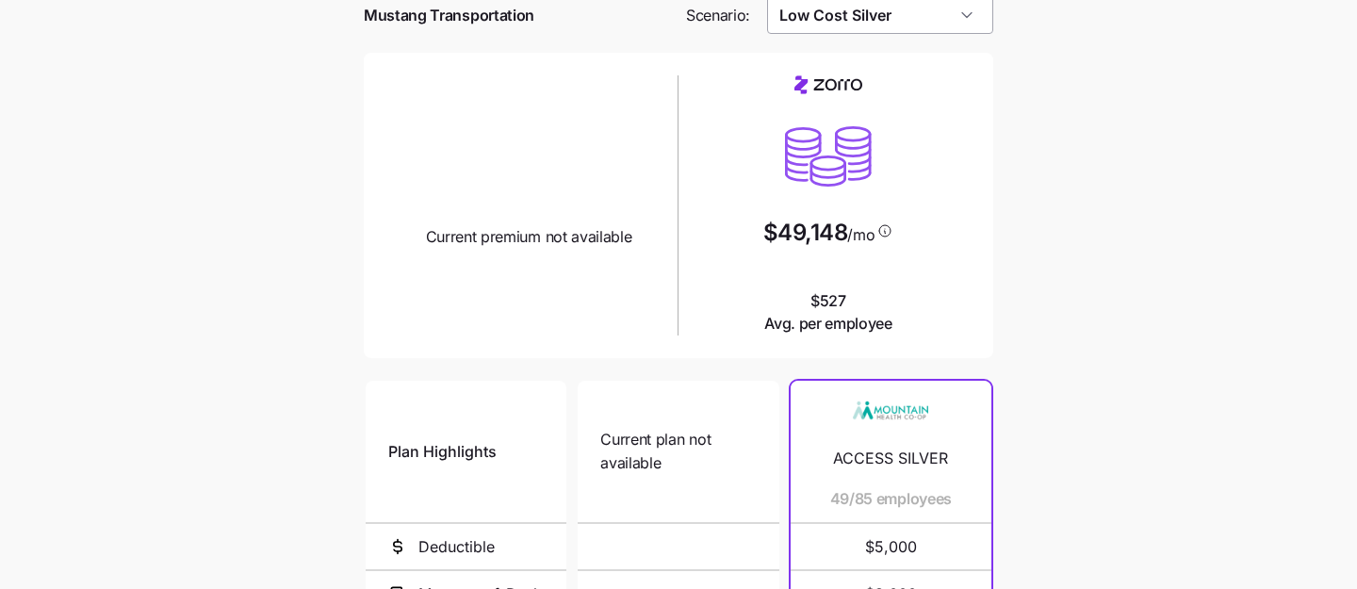
click at [896, 25] on input "Low Cost Silver" at bounding box center [880, 15] width 227 height 38
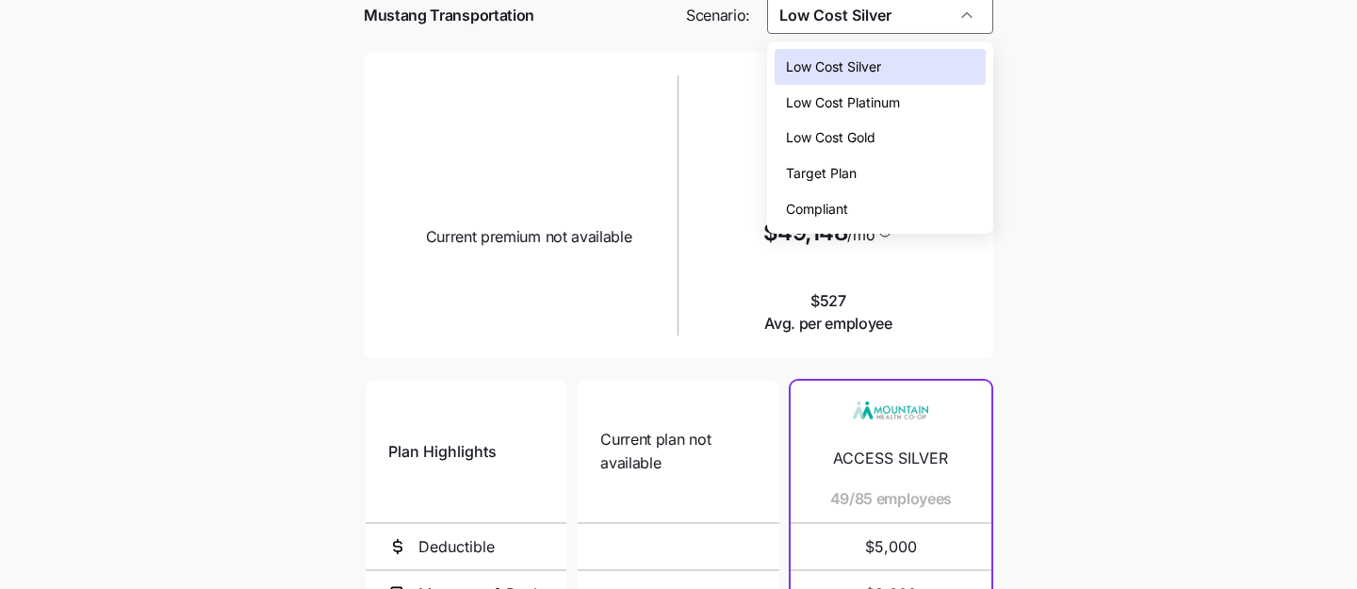
click at [586, 241] on span "Current premium not available" at bounding box center [529, 237] width 206 height 24
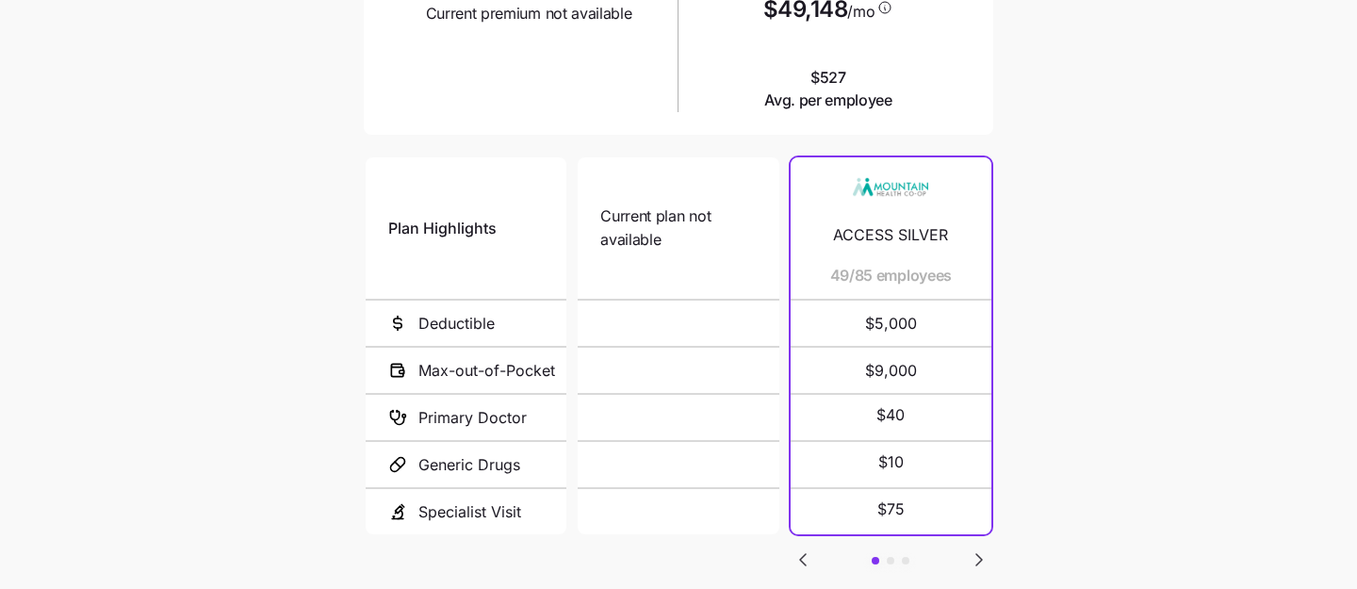
scroll to position [69, 0]
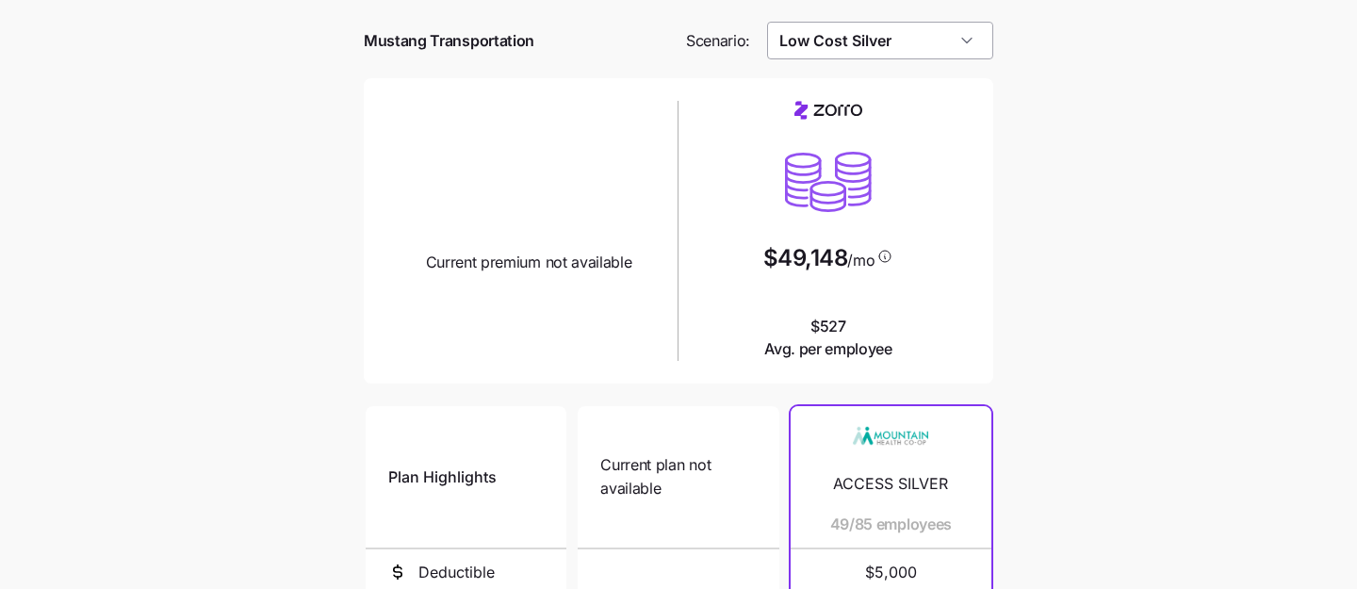
click at [856, 41] on input "Low Cost Silver" at bounding box center [880, 41] width 227 height 38
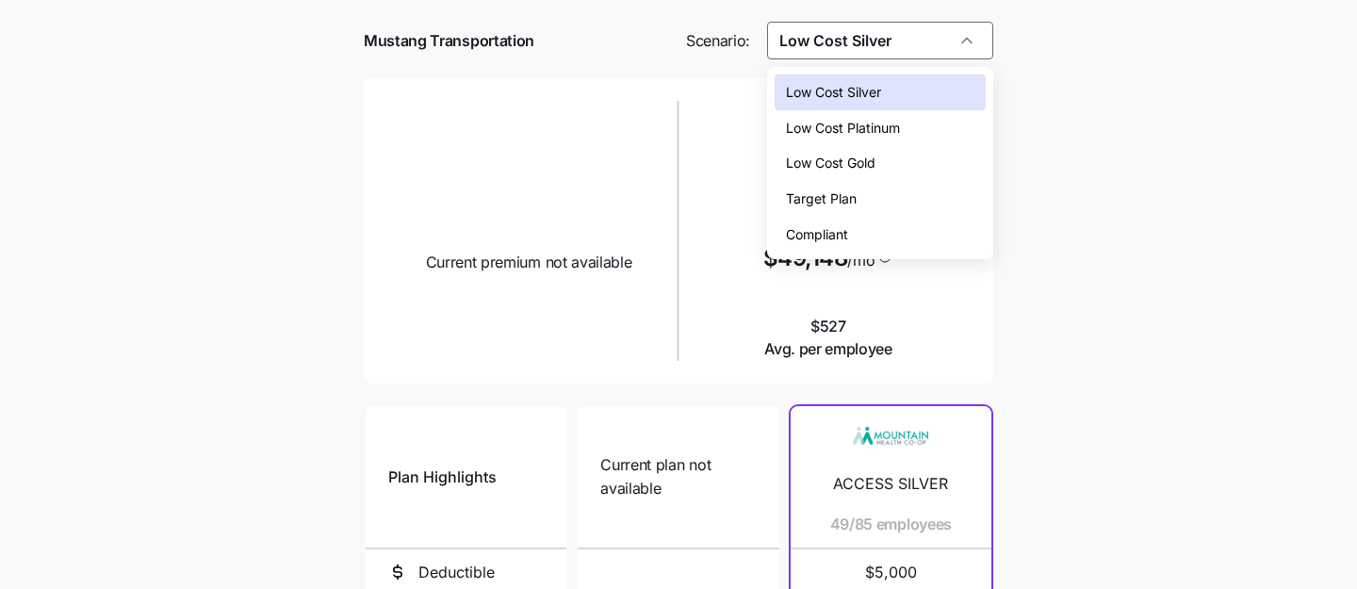
click at [828, 241] on span "Compliant" at bounding box center [817, 234] width 62 height 21
type input "Compliant"
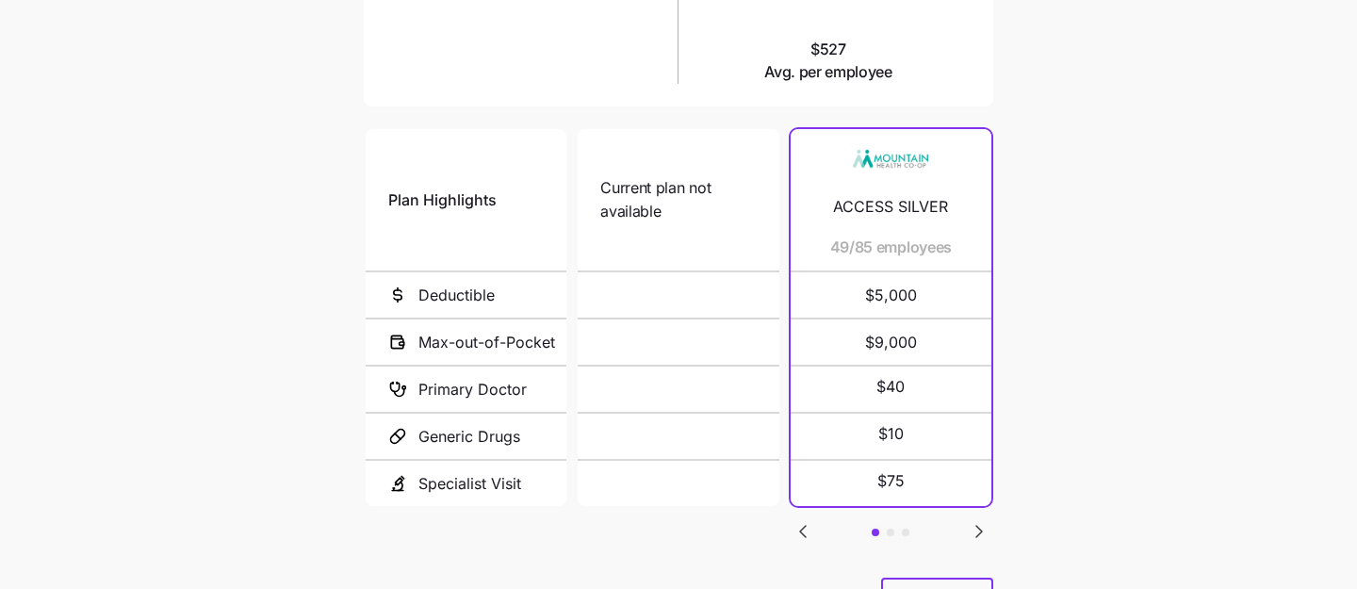
scroll to position [388, 0]
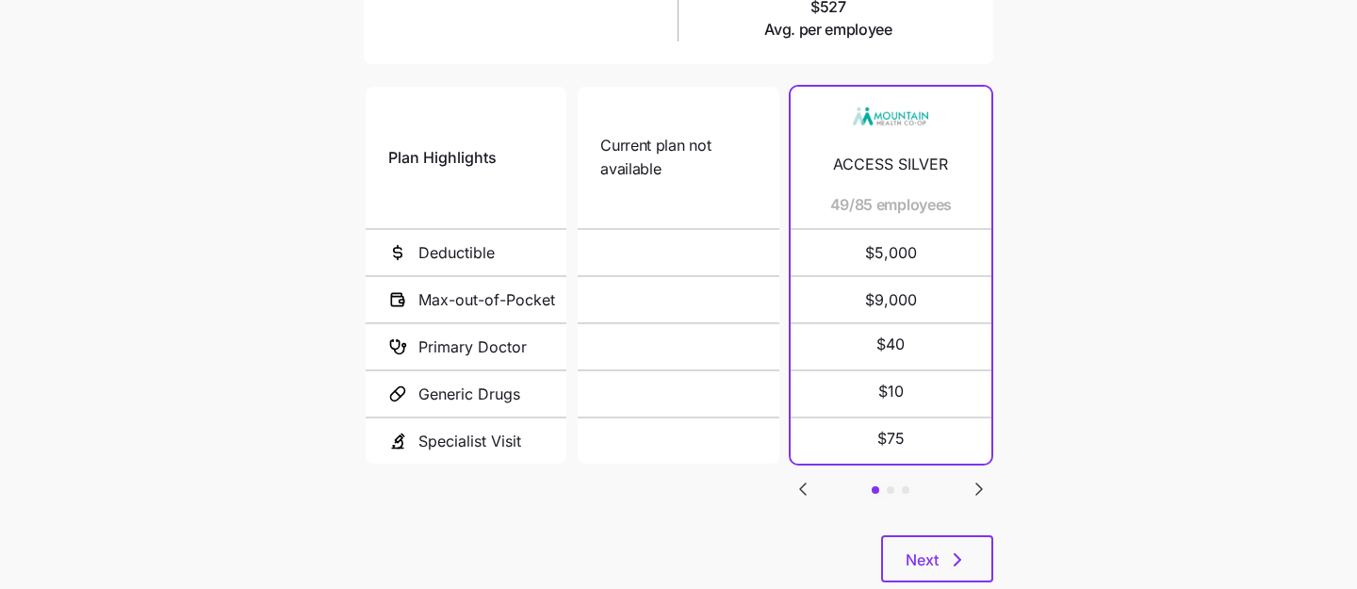
click at [972, 492] on icon "Go to next slide" at bounding box center [979, 489] width 23 height 23
click at [804, 485] on icon "Go to previous slide" at bounding box center [803, 488] width 6 height 11
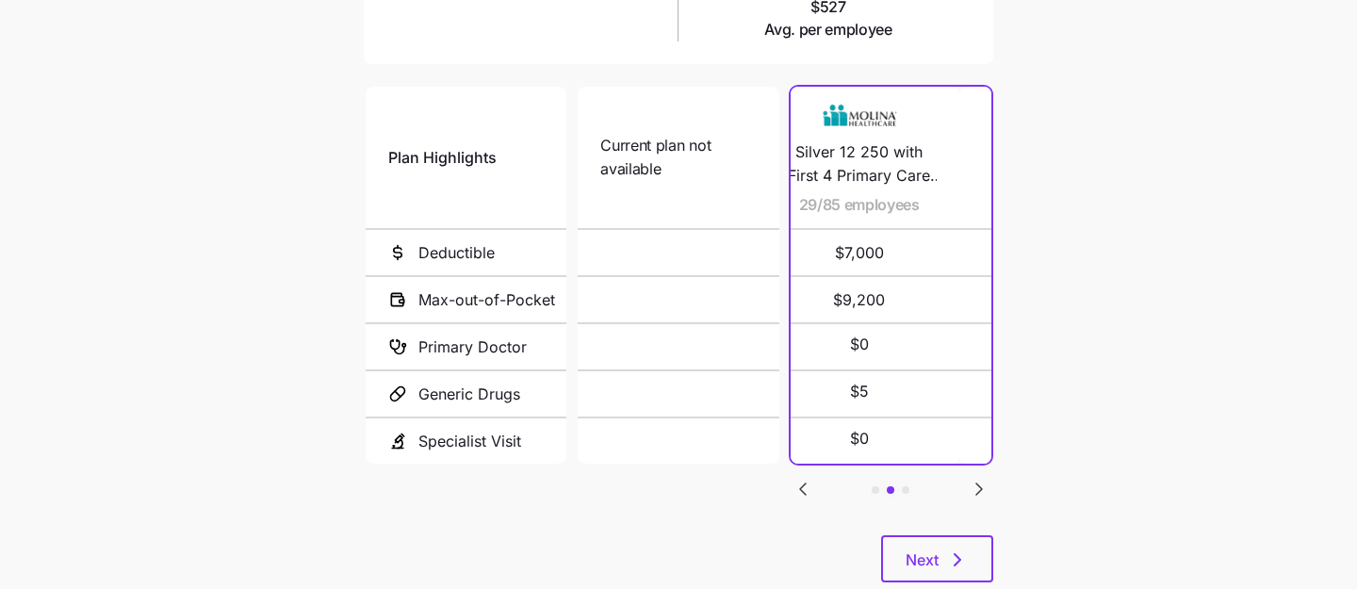
click at [804, 485] on icon "Go to previous slide" at bounding box center [803, 488] width 6 height 11
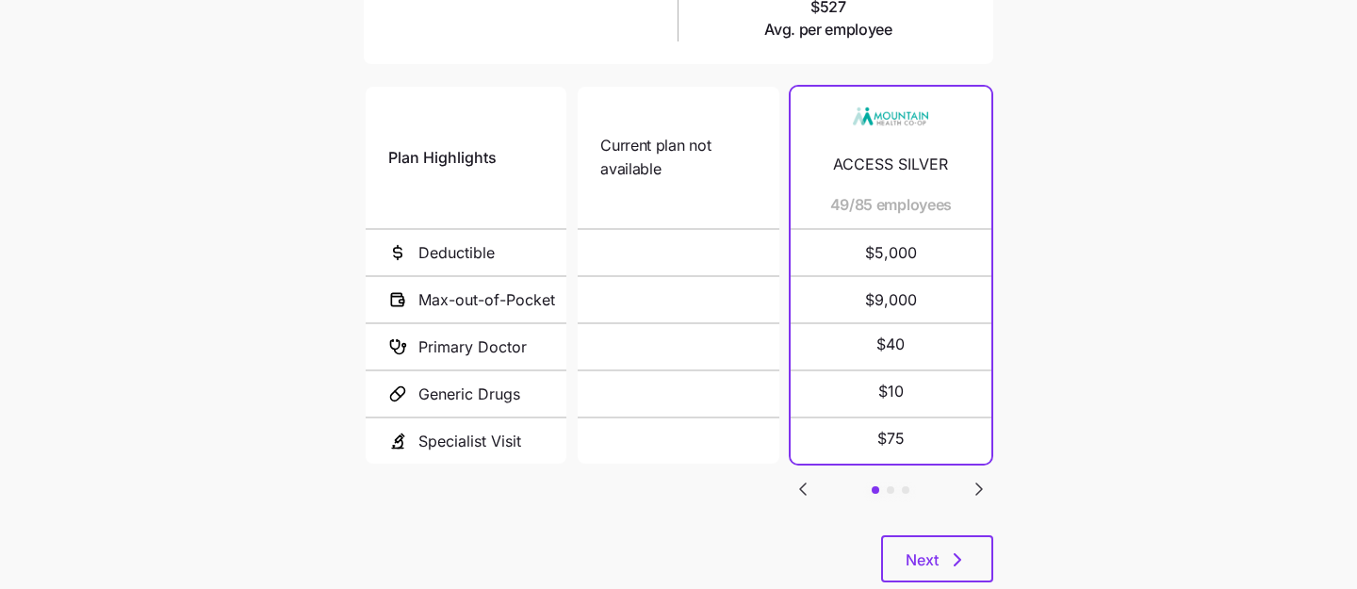
scroll to position [434, 0]
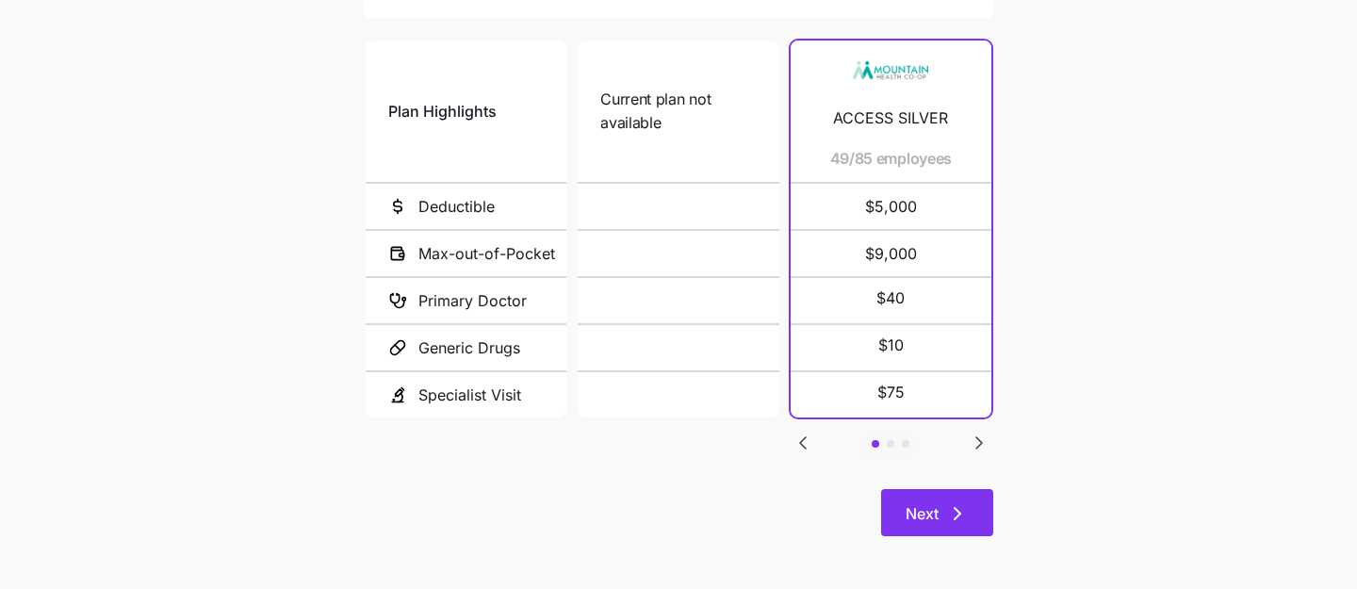
click at [922, 514] on span "Next" at bounding box center [922, 513] width 33 height 23
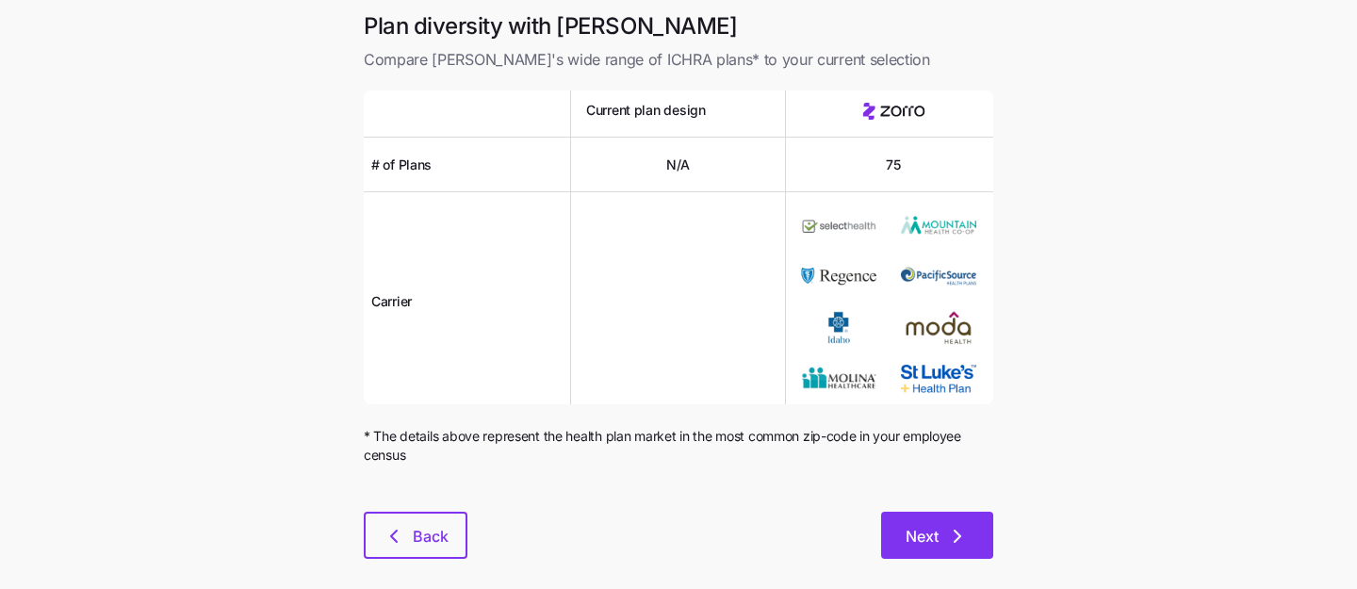
click at [916, 543] on span "Next" at bounding box center [922, 536] width 33 height 23
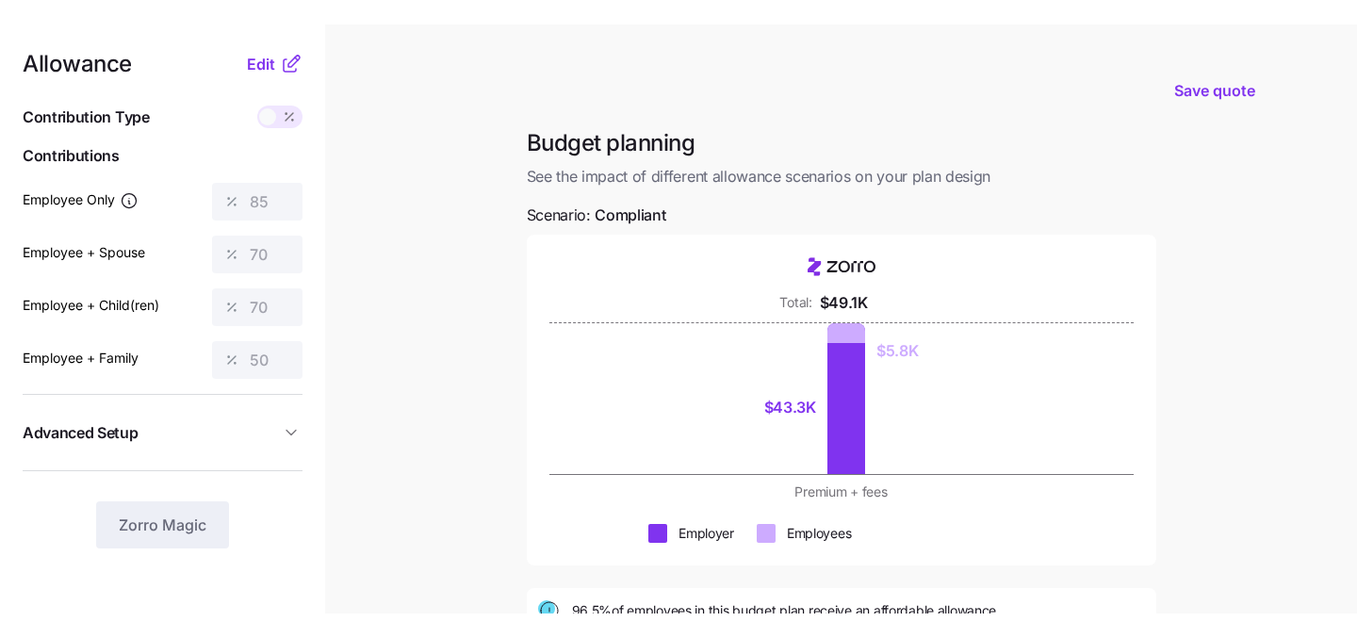
scroll to position [12, 0]
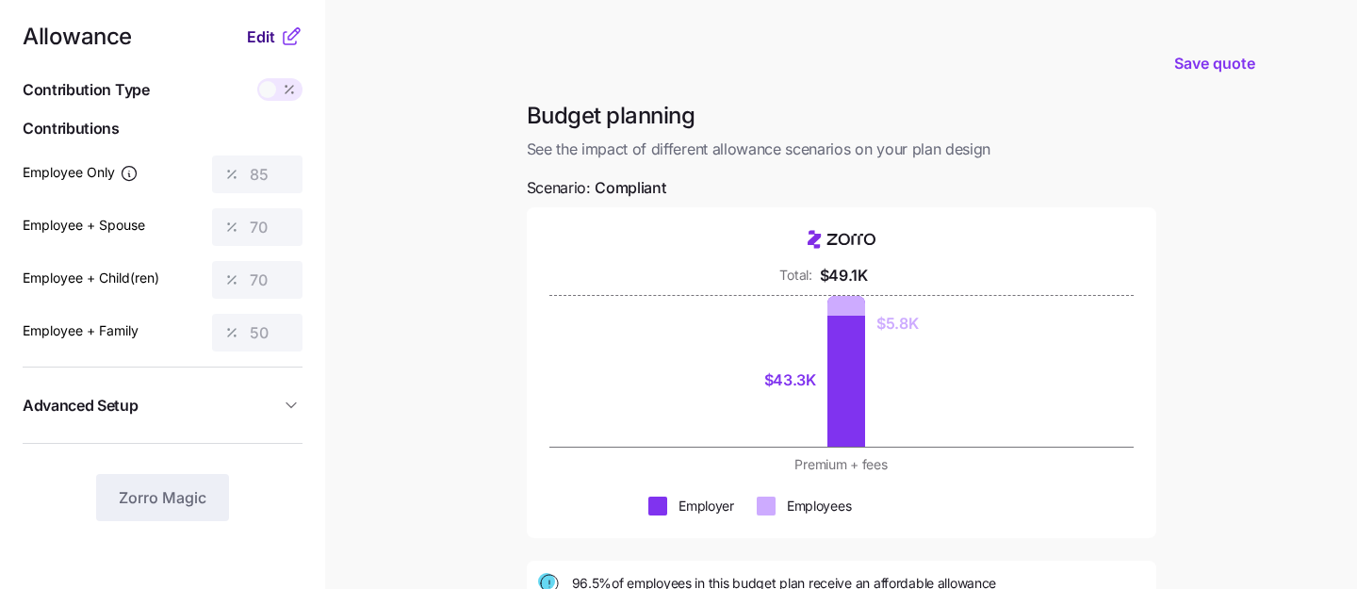
click at [261, 39] on span "Edit" at bounding box center [261, 36] width 28 height 23
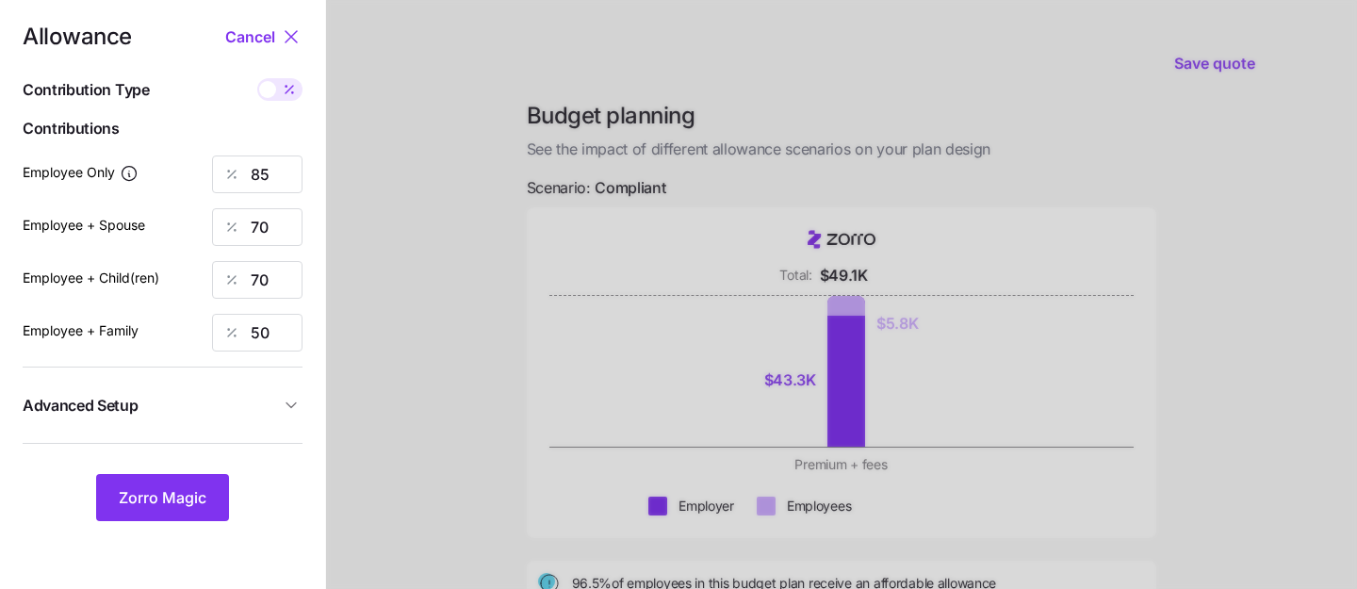
click at [498, 228] on div at bounding box center [841, 449] width 1031 height 922
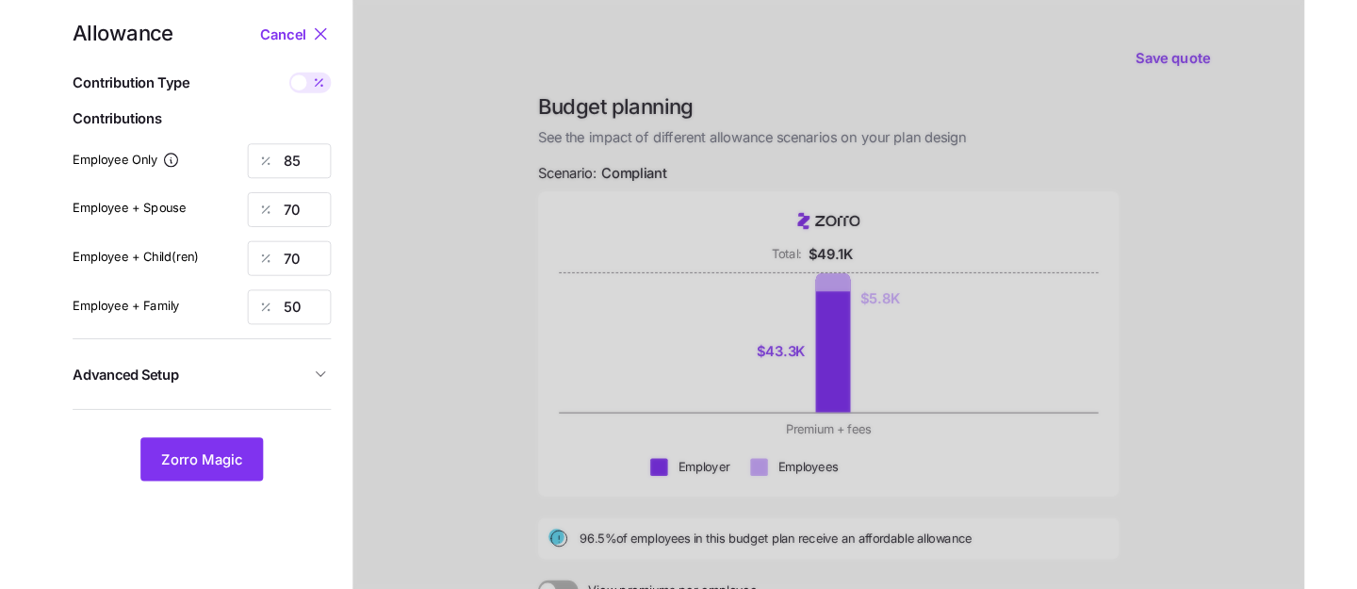
scroll to position [0, 0]
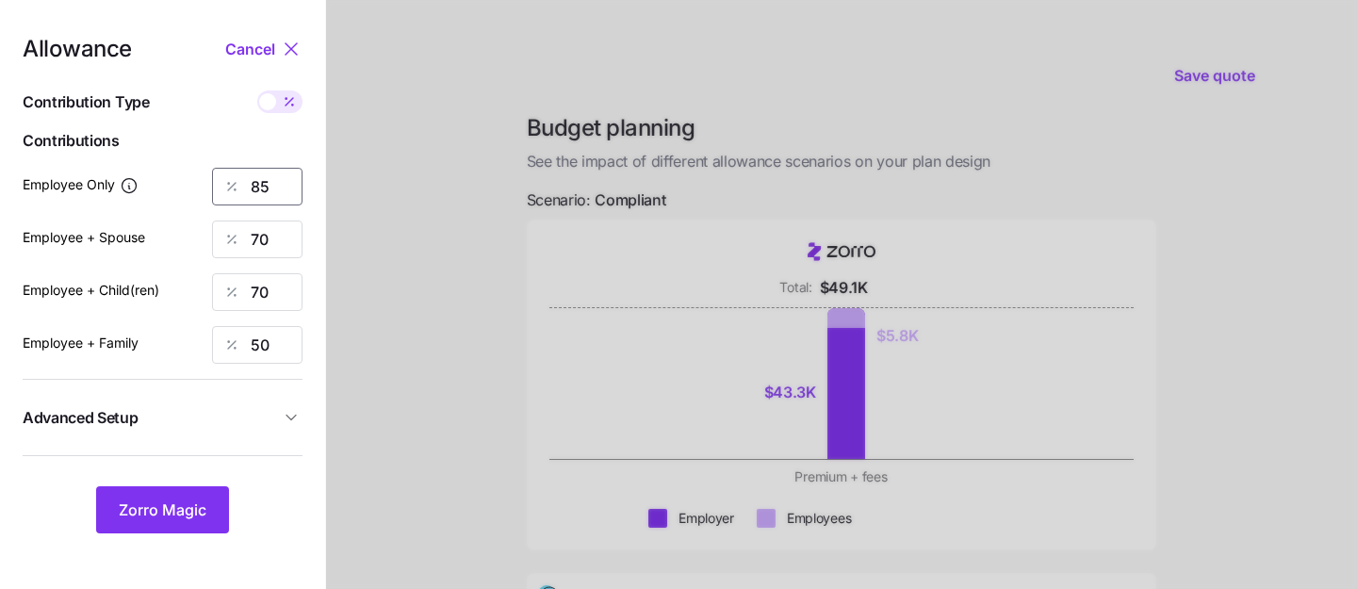
click at [269, 181] on input "85" at bounding box center [257, 187] width 90 height 38
type input "50"
click at [253, 237] on input "70" at bounding box center [257, 240] width 90 height 38
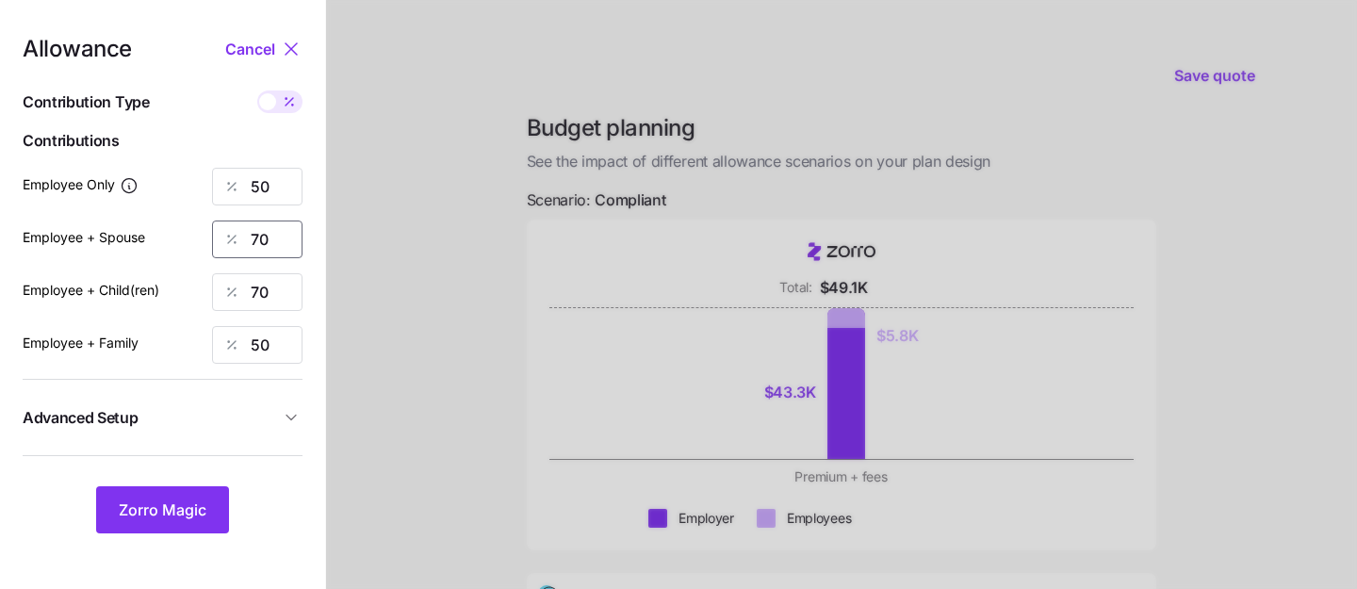
click at [253, 237] on input "70" at bounding box center [257, 240] width 90 height 38
type input "5"
type input "0"
click at [261, 288] on input "70" at bounding box center [257, 292] width 90 height 38
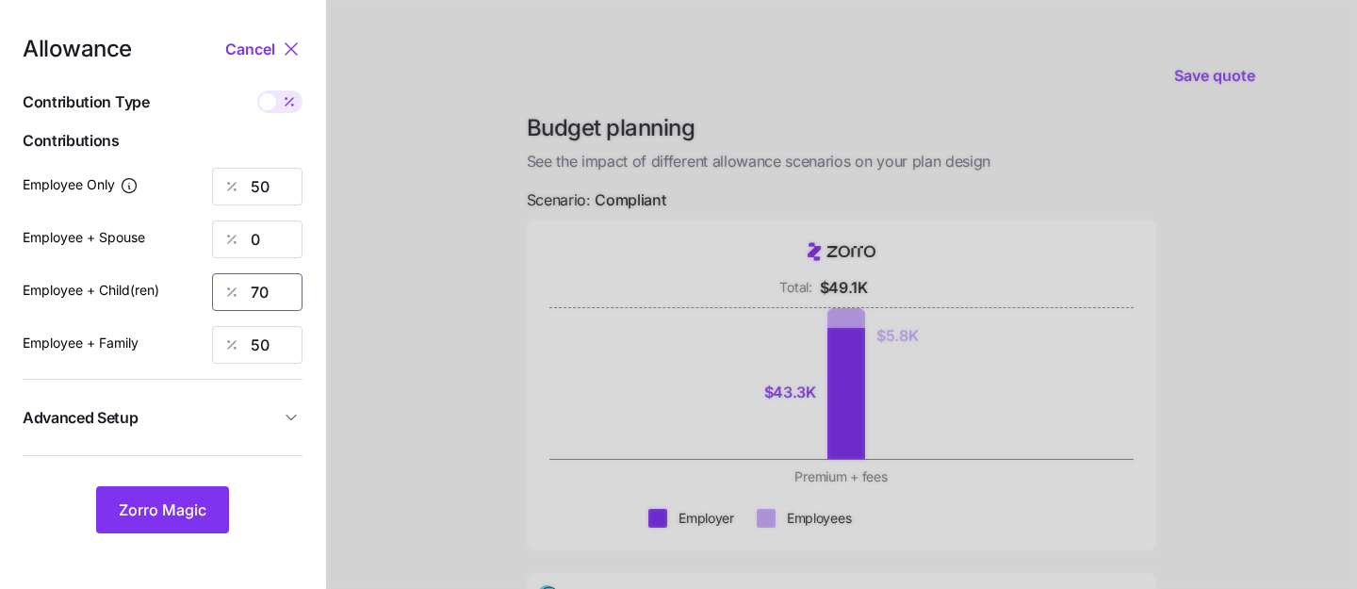
click at [261, 288] on input "70" at bounding box center [257, 292] width 90 height 38
type input "0"
click at [279, 335] on input "50" at bounding box center [257, 345] width 90 height 38
type input "0"
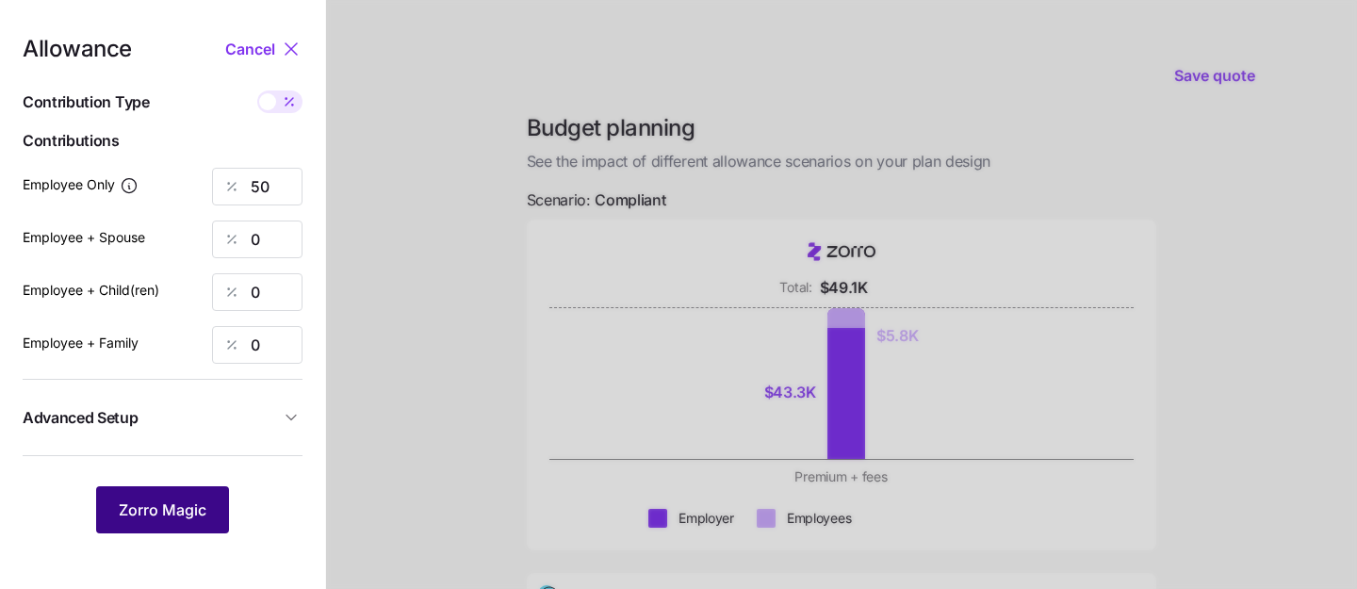
click at [179, 509] on span "Zorro Magic" at bounding box center [163, 509] width 88 height 23
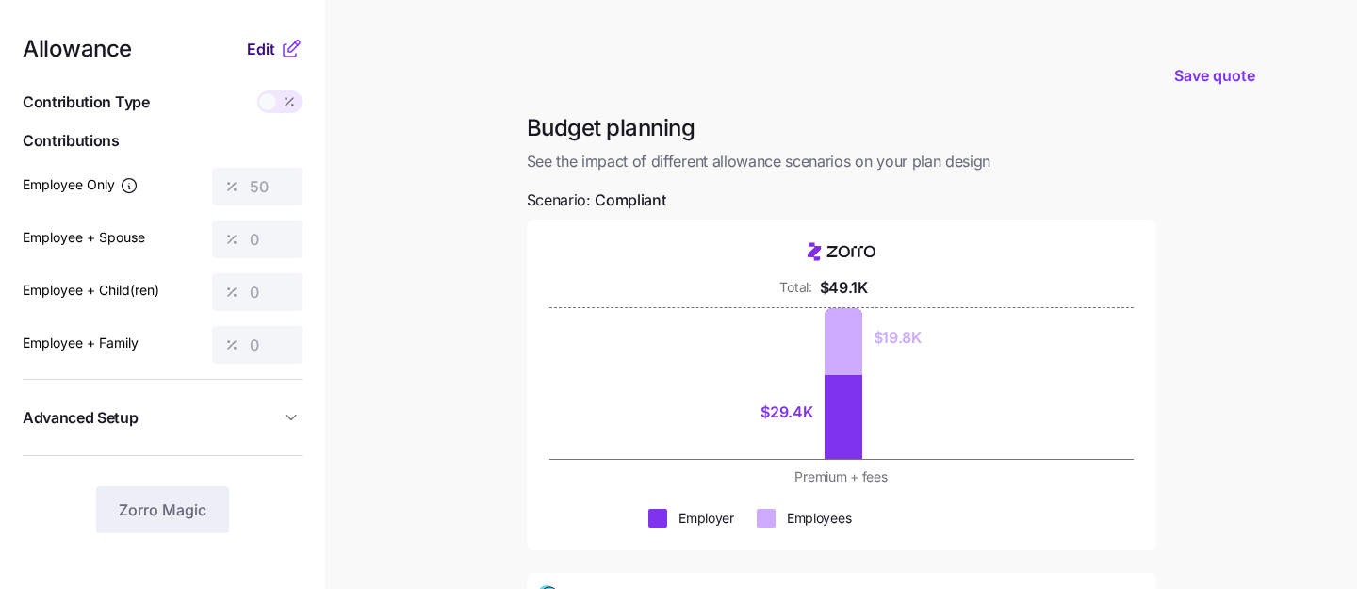
click at [255, 47] on span "Edit" at bounding box center [261, 49] width 28 height 23
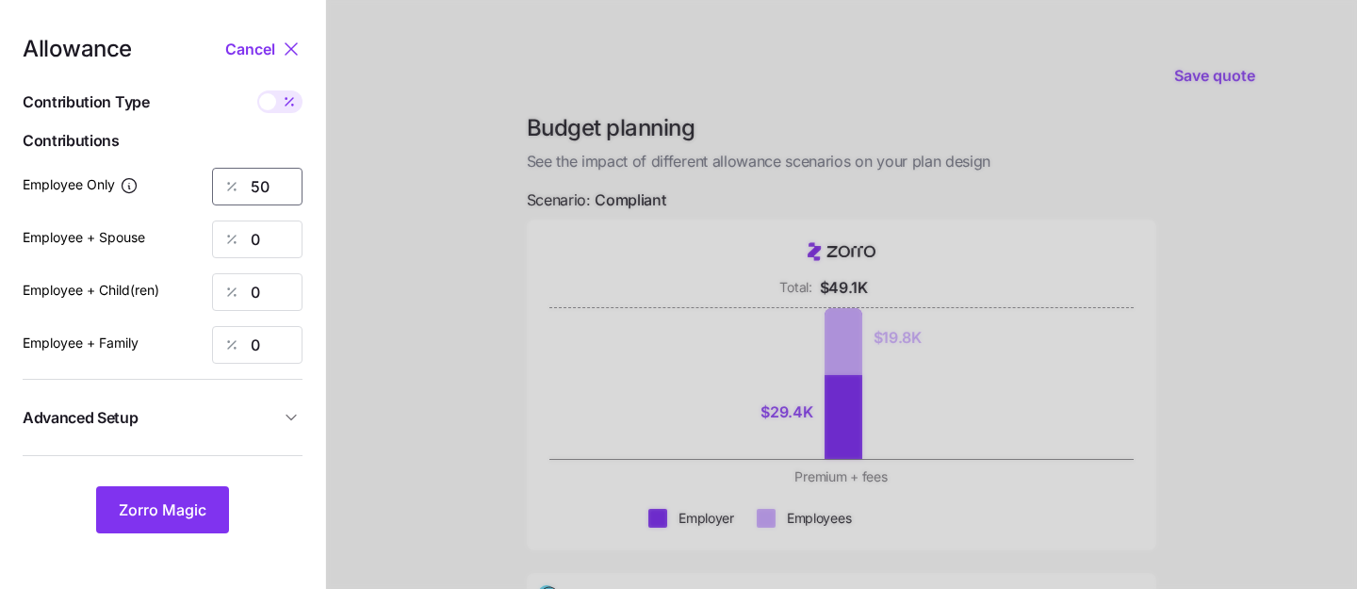
click at [276, 199] on input "50" at bounding box center [257, 187] width 90 height 38
type input "80"
click at [174, 506] on span "Zorro Magic" at bounding box center [163, 509] width 88 height 23
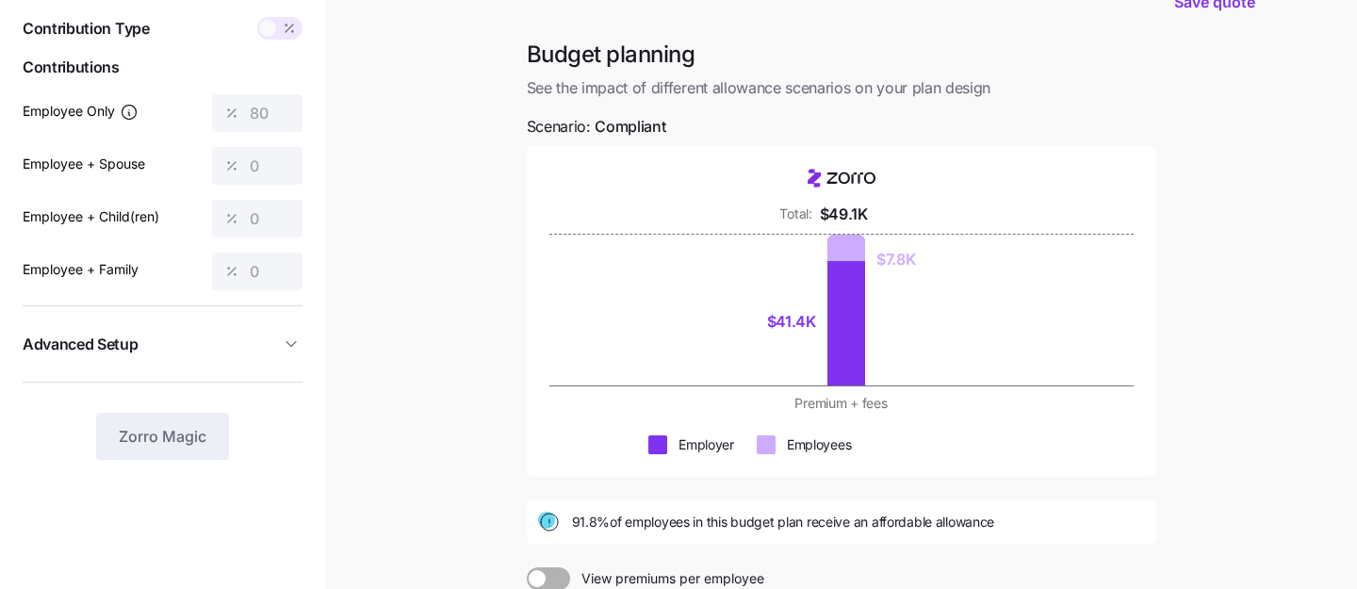
scroll to position [164, 0]
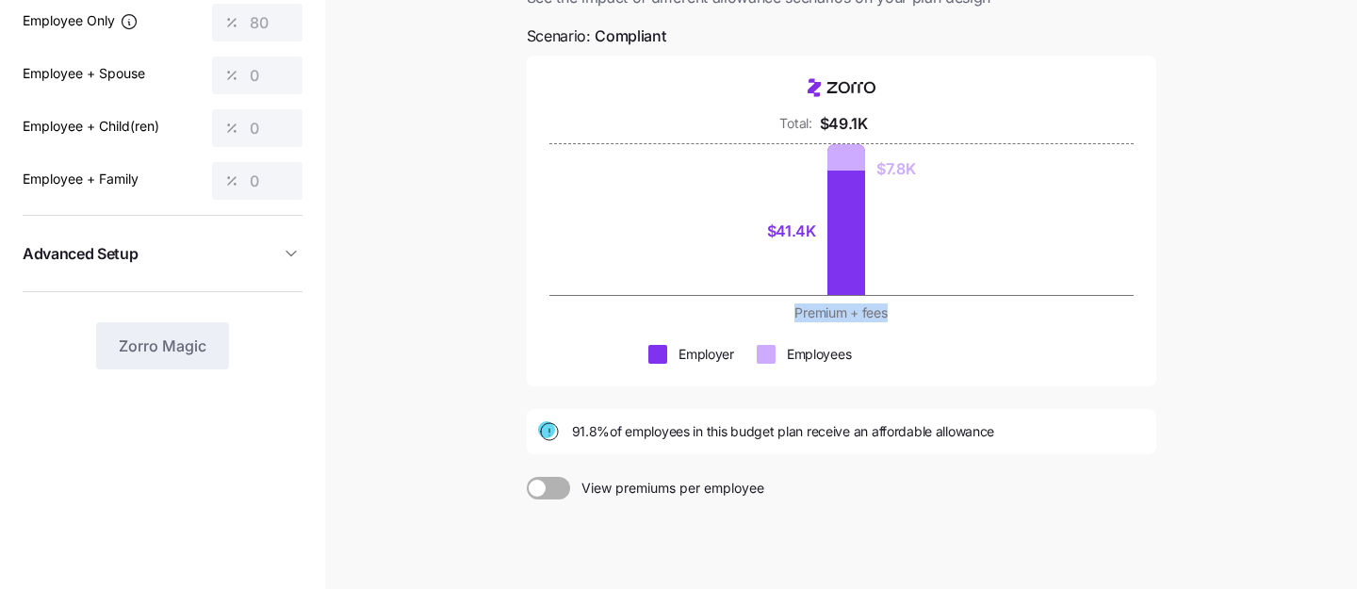
drag, startPoint x: 892, startPoint y: 310, endPoint x: 794, endPoint y: 308, distance: 98.0
click at [794, 308] on div "Premium + fees" at bounding box center [842, 312] width 464 height 19
click at [830, 355] on div "Employees" at bounding box center [819, 354] width 64 height 19
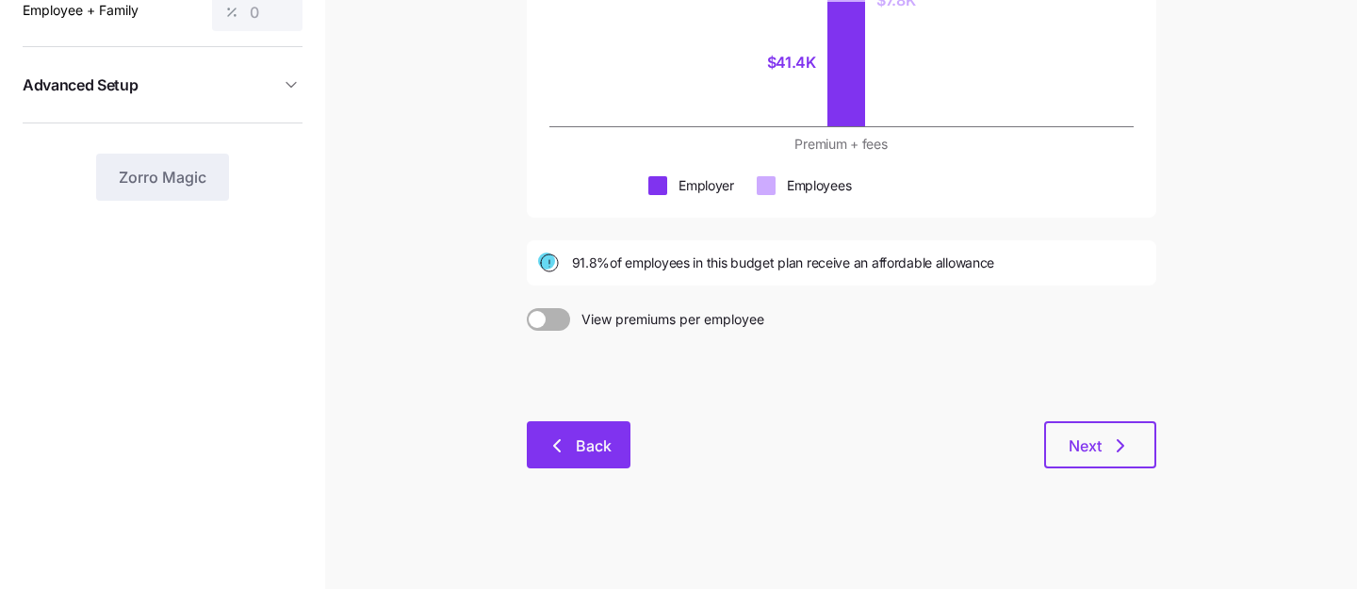
click at [566, 434] on button "Back" at bounding box center [579, 444] width 104 height 47
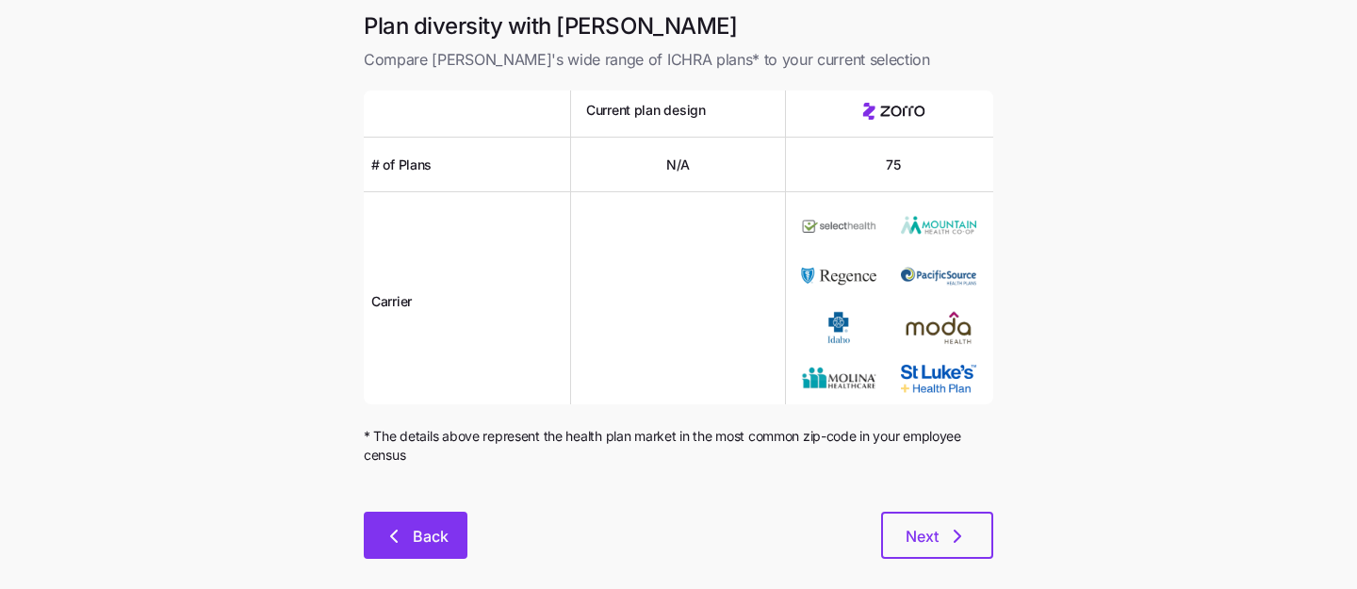
click at [399, 530] on icon "button" at bounding box center [394, 536] width 23 height 23
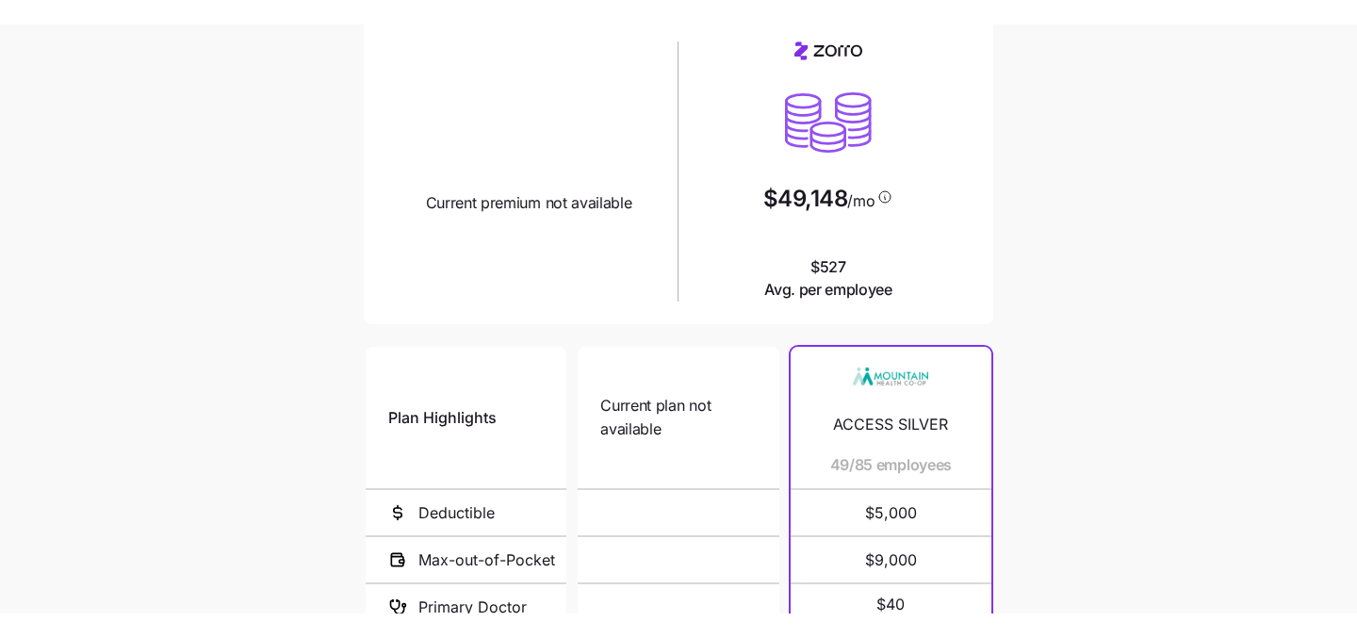
scroll to position [151, 0]
